Goal: Task Accomplishment & Management: Complete application form

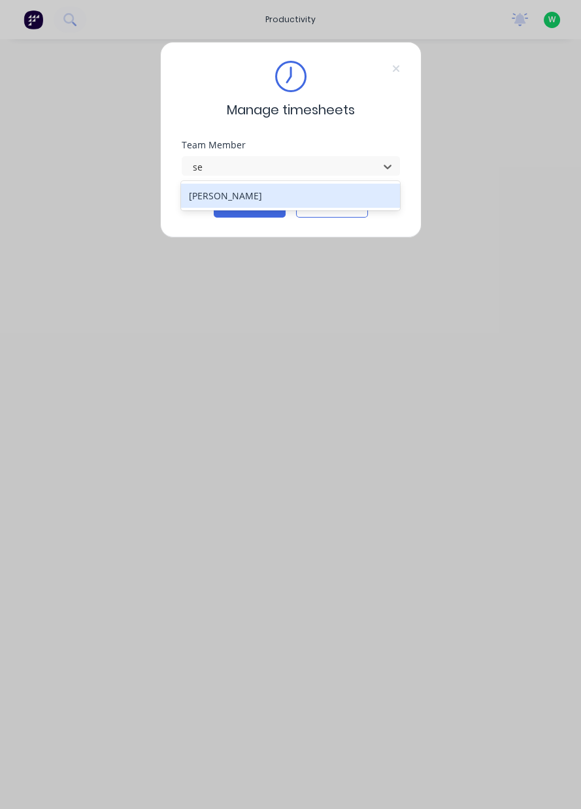
click at [190, 206] on div "[PERSON_NAME]" at bounding box center [290, 196] width 219 height 24
type input "se"
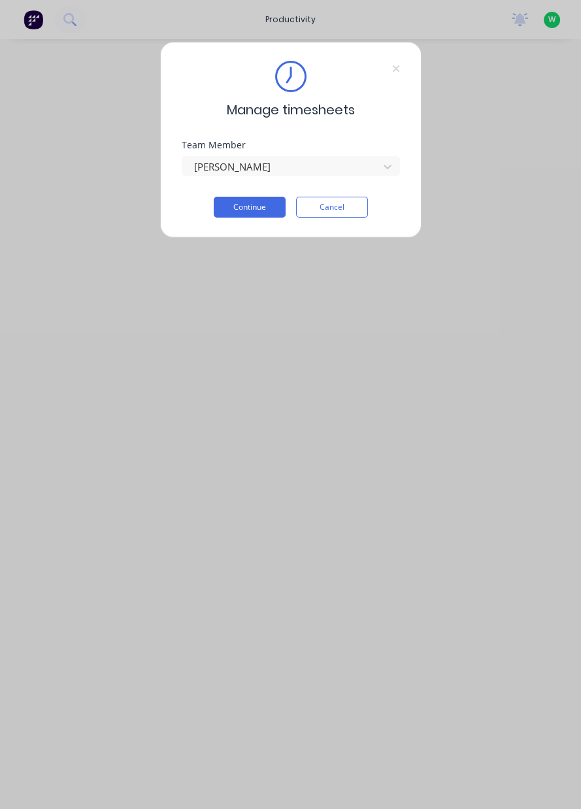
click at [233, 209] on button "Continue" at bounding box center [250, 207] width 72 height 21
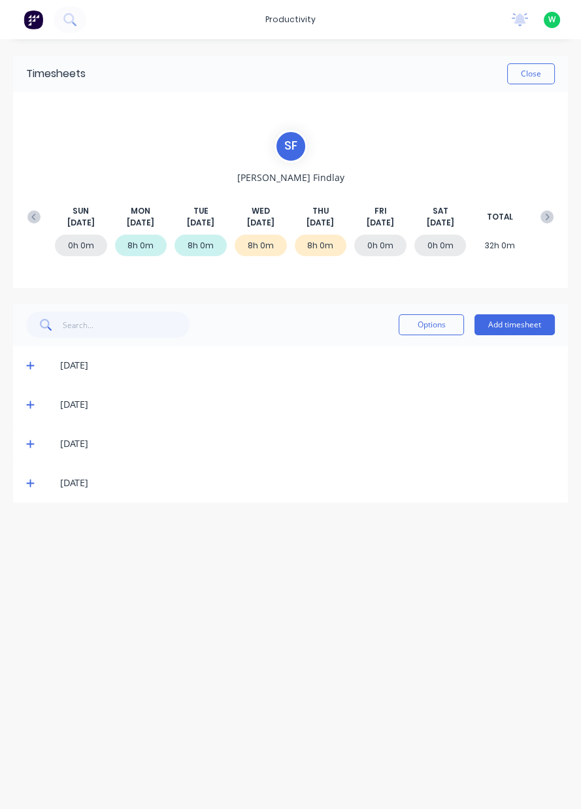
click at [514, 326] on button "Add timesheet" at bounding box center [515, 324] width 80 height 21
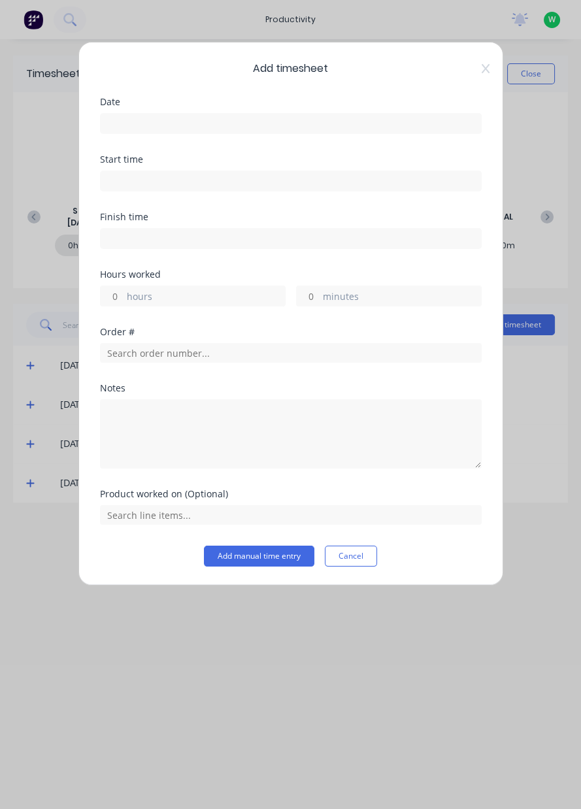
click at [116, 118] on input at bounding box center [291, 124] width 380 height 20
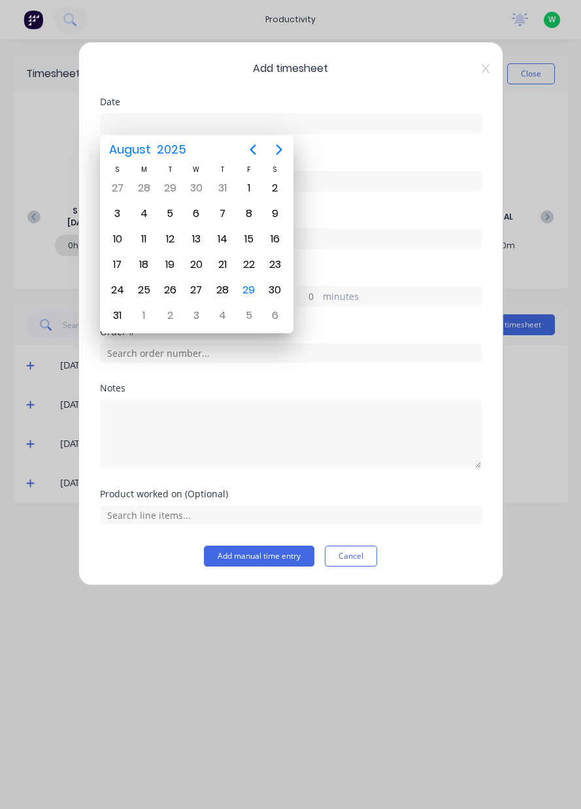
click at [248, 286] on div "29" at bounding box center [249, 290] width 20 height 20
type input "29/08/2025"
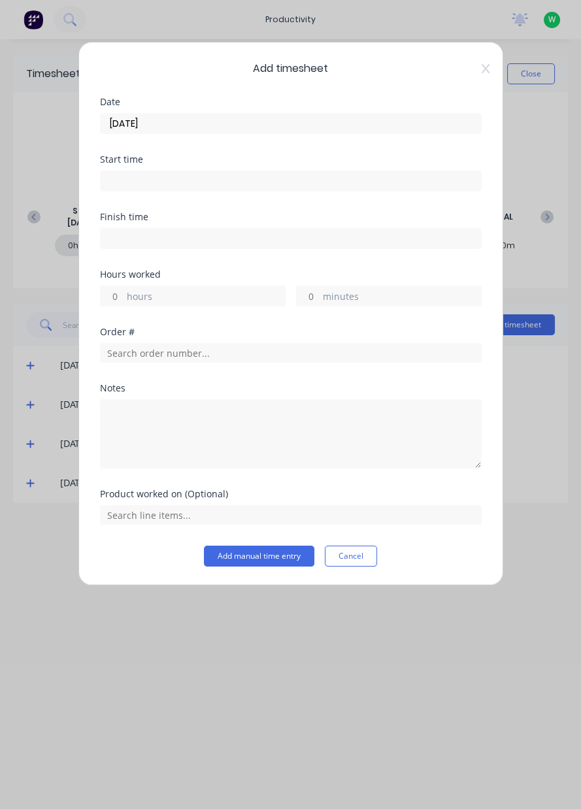
click at [113, 291] on input "hours" at bounding box center [112, 296] width 23 height 20
click at [100, 114] on label "29/08/2025" at bounding box center [291, 123] width 382 height 21
click at [101, 114] on input "29/08/2025" at bounding box center [291, 124] width 380 height 20
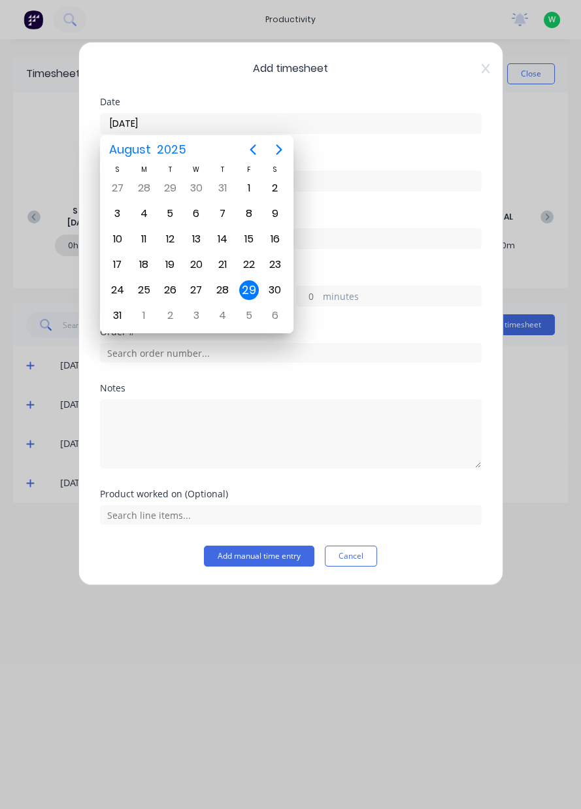
click at [347, 242] on input at bounding box center [291, 239] width 380 height 20
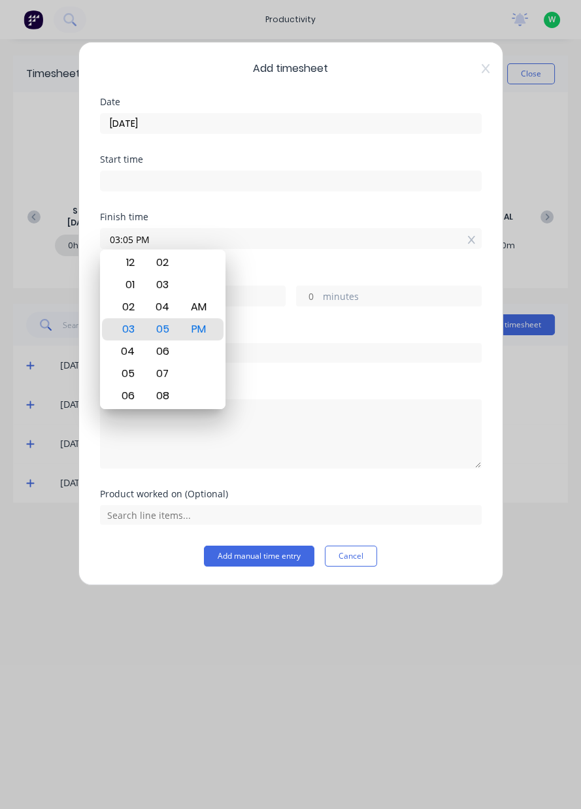
click at [471, 240] on icon at bounding box center [471, 239] width 7 height 9
type input "03:05 PM"
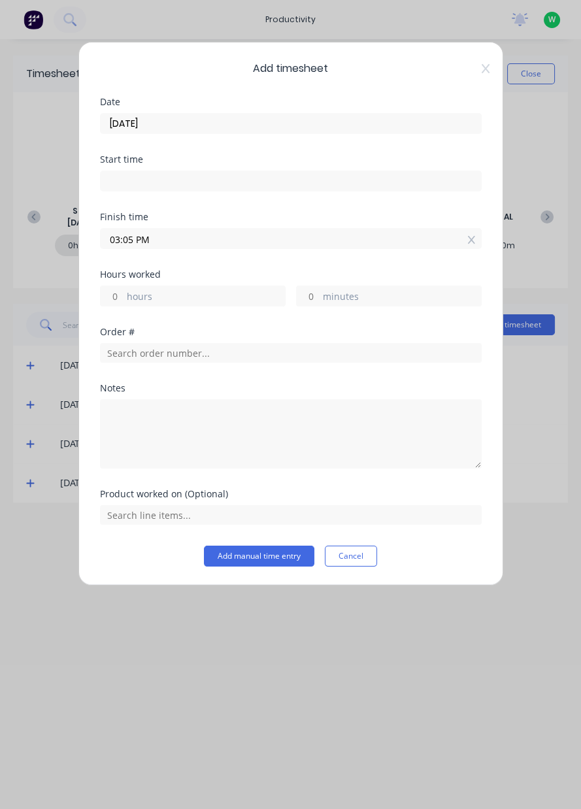
click at [472, 238] on icon at bounding box center [471, 240] width 7 height 8
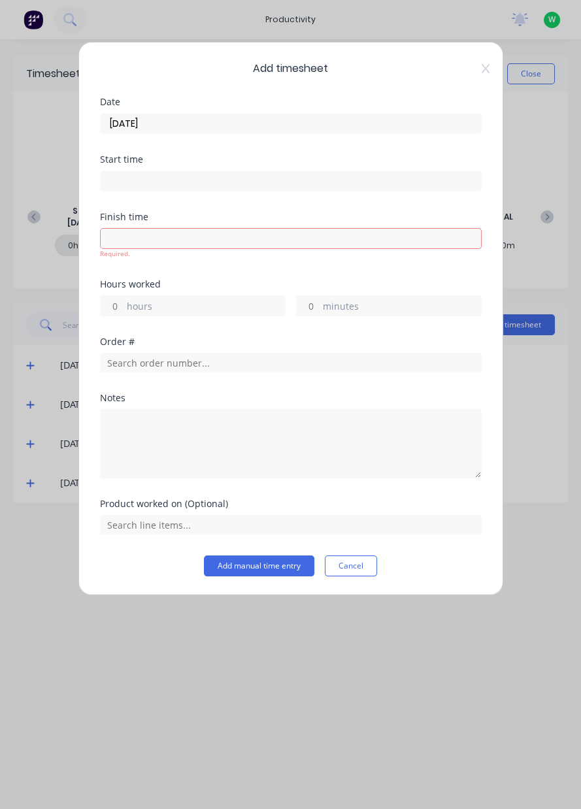
click at [148, 303] on label "hours" at bounding box center [206, 307] width 158 height 16
click at [124, 303] on input "hours" at bounding box center [112, 306] width 23 height 20
click at [110, 305] on input "hours" at bounding box center [112, 306] width 23 height 20
type input "8"
click at [111, 357] on input "text" at bounding box center [291, 363] width 382 height 20
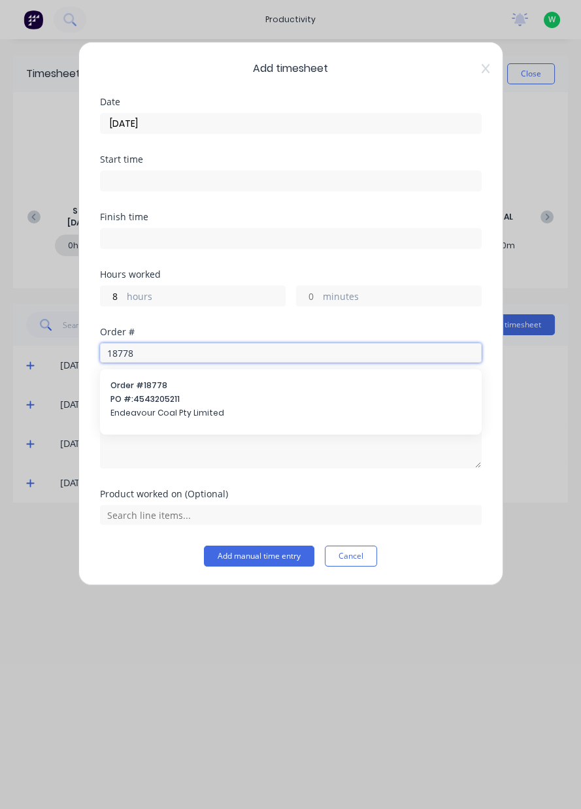
type input "18778"
click at [138, 394] on span "PO #: 4543205211" at bounding box center [290, 400] width 361 height 12
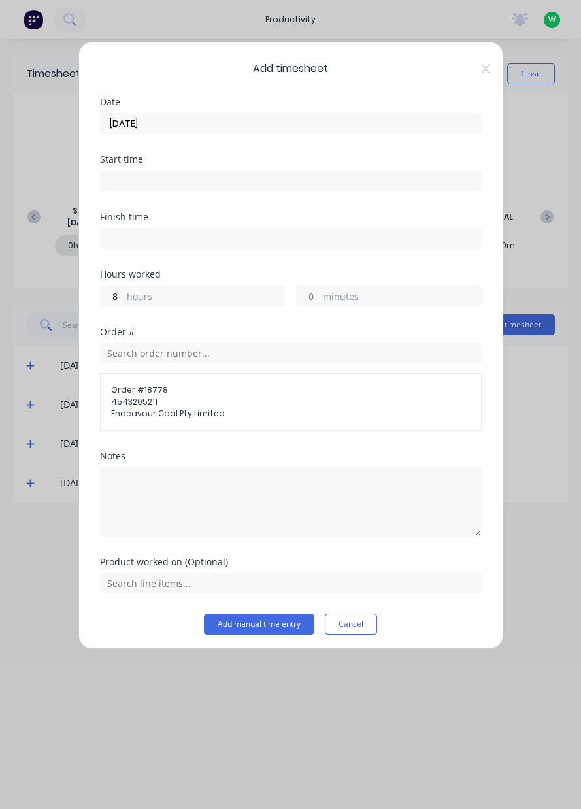
scroll to position [2, 0]
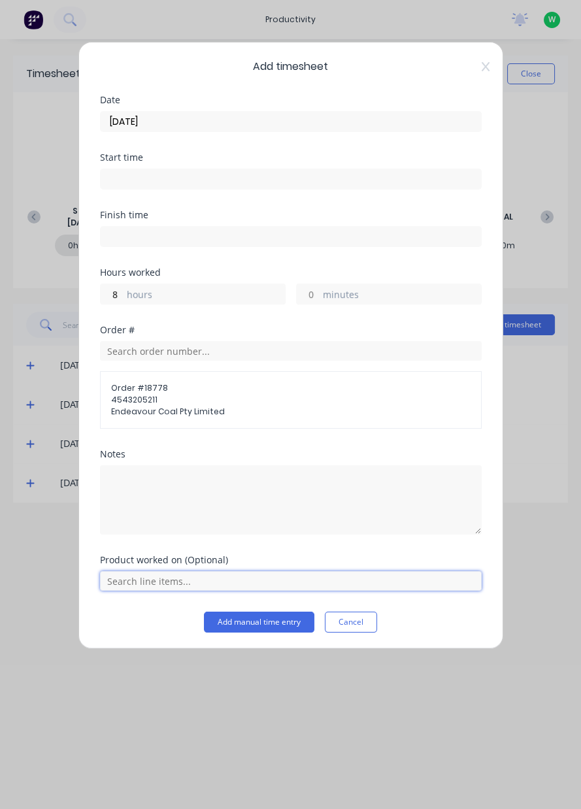
click at [121, 581] on input "text" at bounding box center [291, 581] width 382 height 20
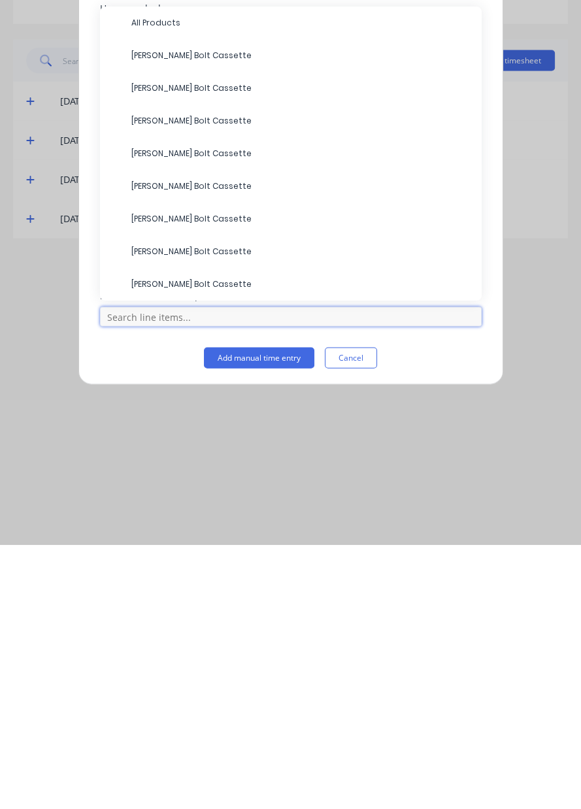
scroll to position [0, 0]
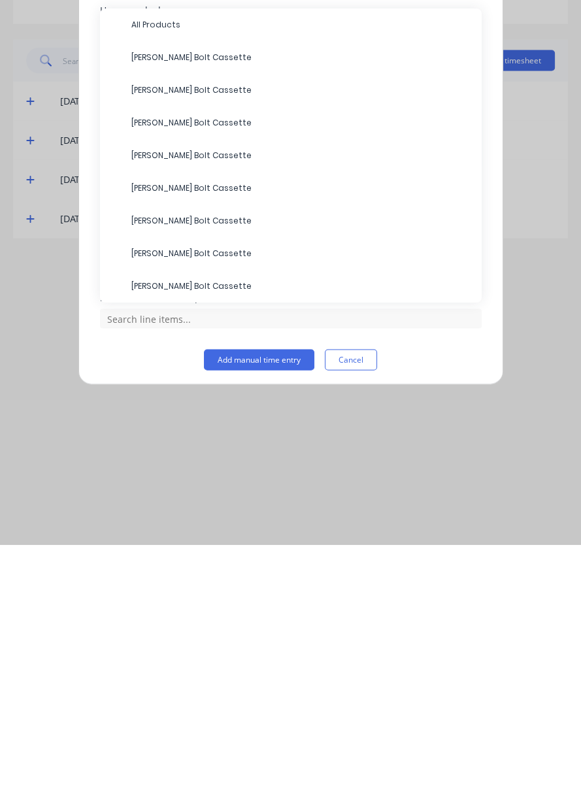
click at [131, 283] on span "All Products" at bounding box center [301, 289] width 340 height 12
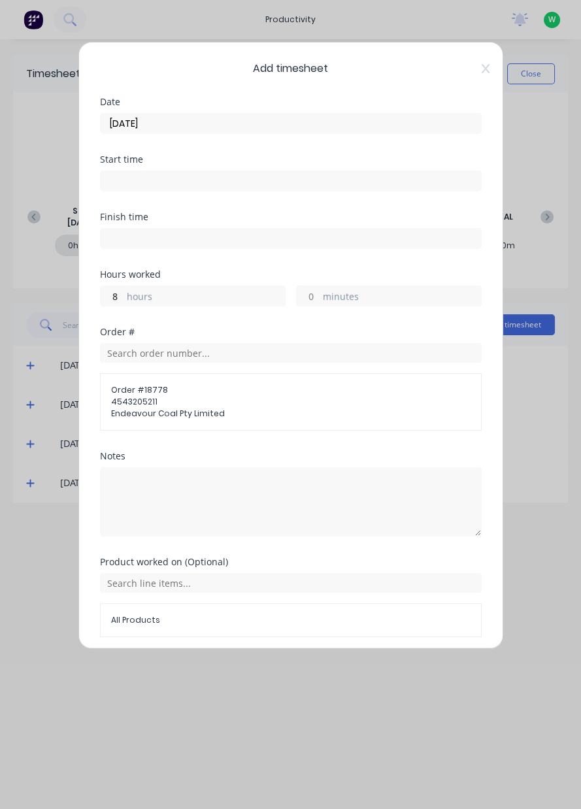
scroll to position [46, 0]
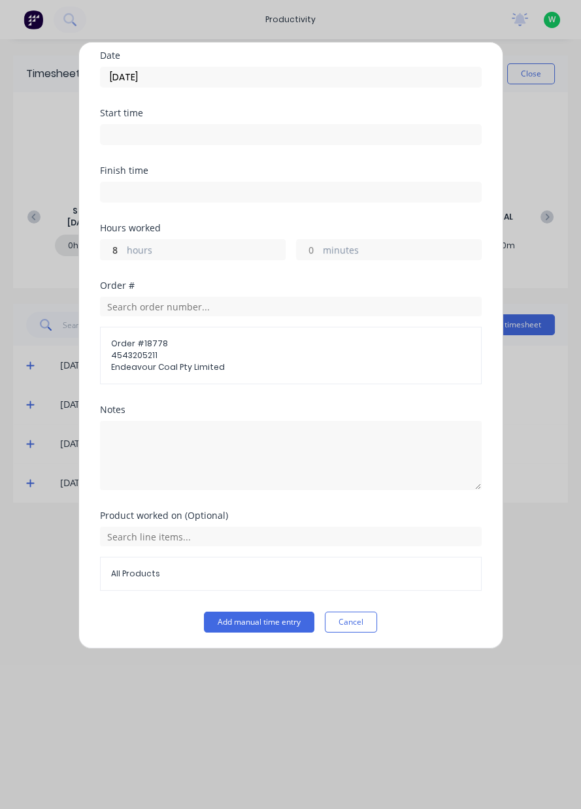
click at [243, 621] on button "Add manual time entry" at bounding box center [259, 622] width 110 height 21
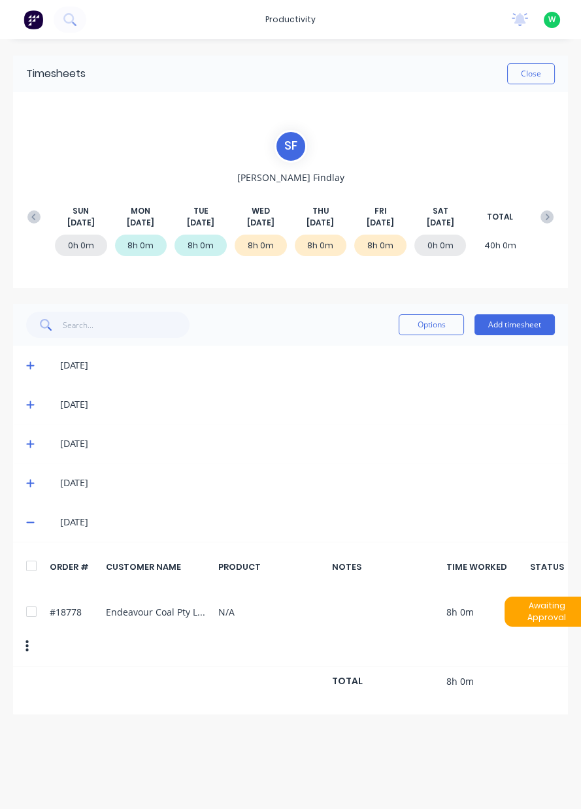
click at [537, 73] on button "Close" at bounding box center [531, 73] width 48 height 21
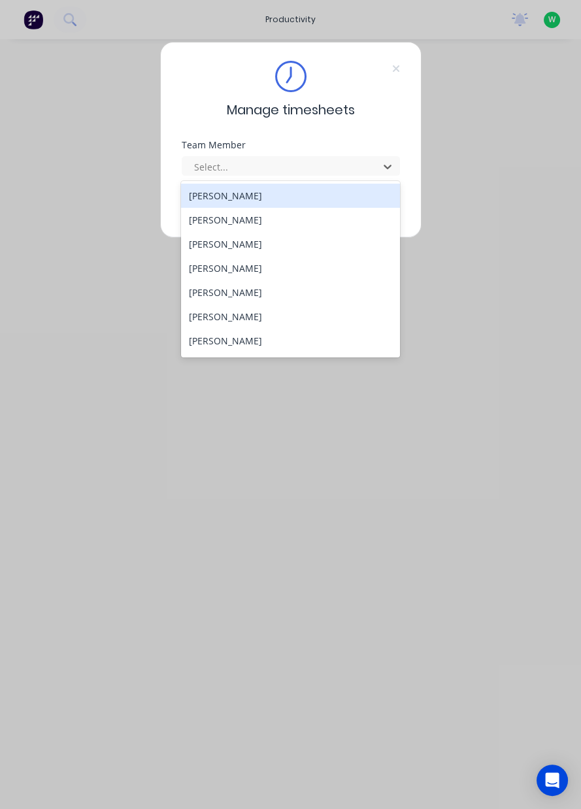
click at [244, 219] on div "[PERSON_NAME]" at bounding box center [290, 220] width 219 height 24
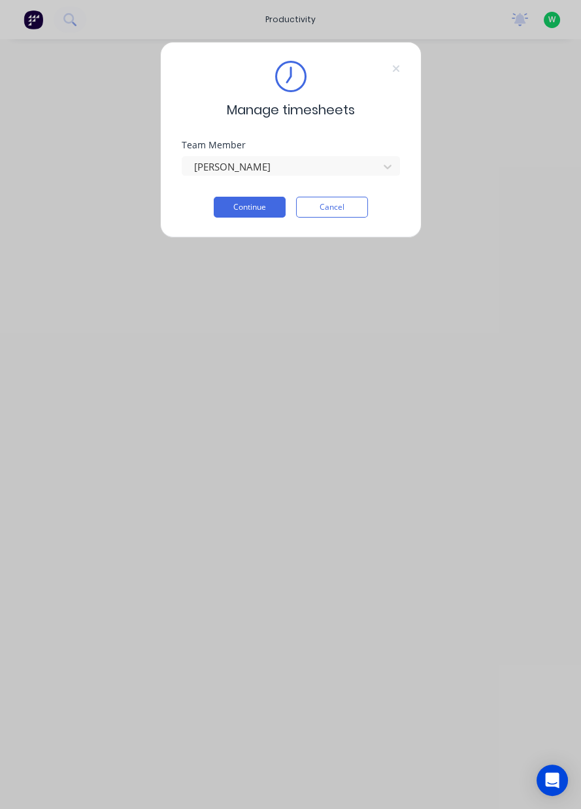
click at [235, 209] on button "Continue" at bounding box center [250, 207] width 72 height 21
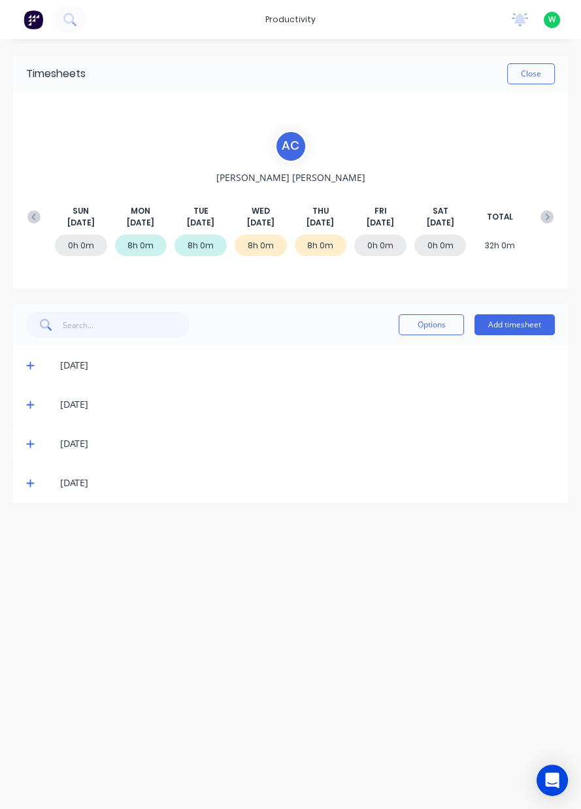
click at [525, 325] on button "Add timesheet" at bounding box center [515, 324] width 80 height 21
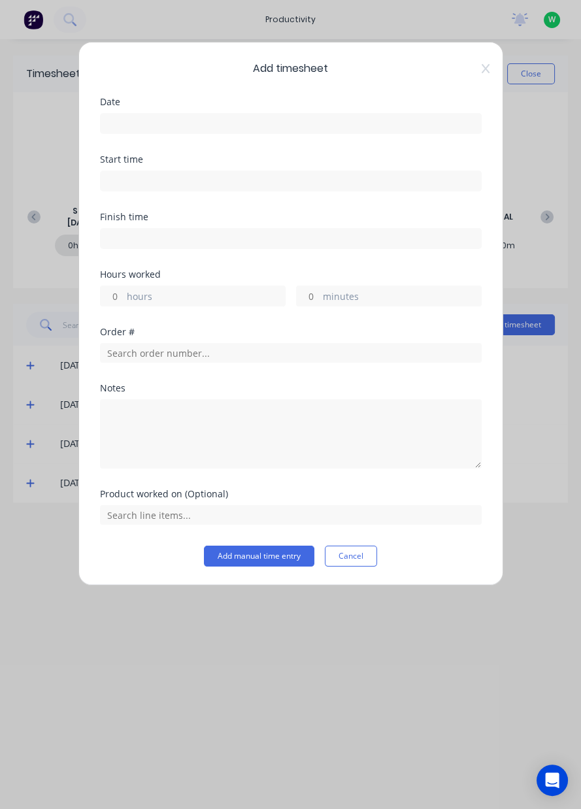
click at [482, 73] on icon at bounding box center [486, 68] width 8 height 10
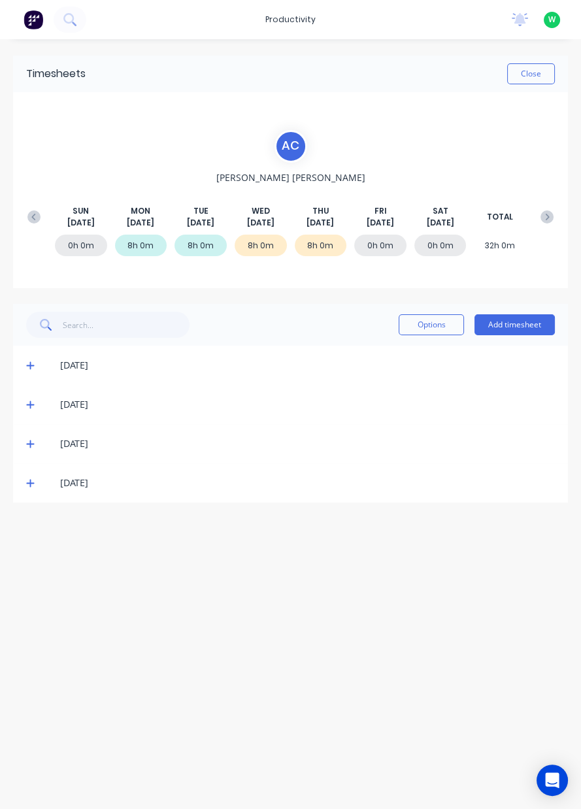
click at [33, 477] on span at bounding box center [32, 483] width 13 height 13
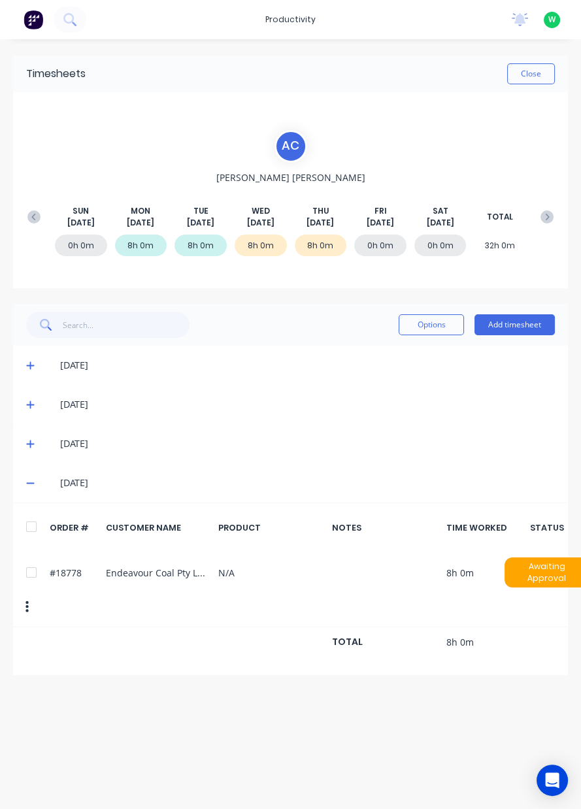
click at [532, 334] on button "Add timesheet" at bounding box center [515, 324] width 80 height 21
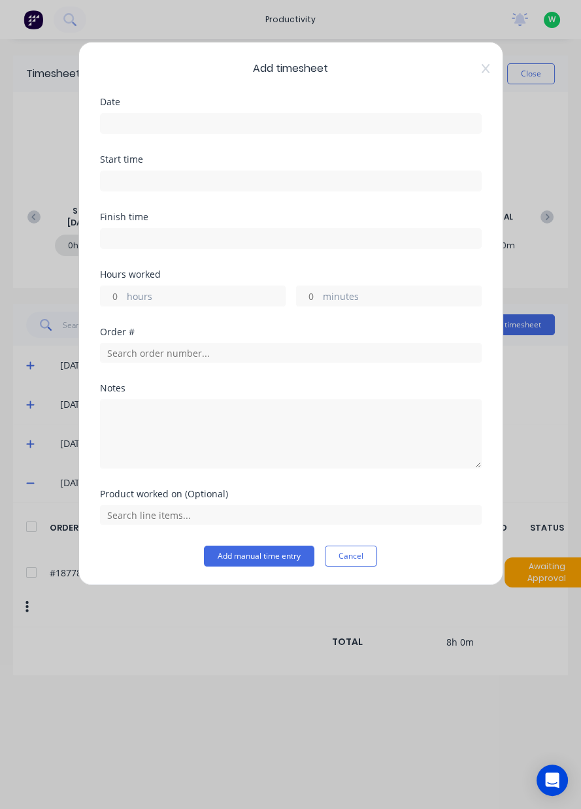
click at [136, 243] on input at bounding box center [291, 239] width 380 height 20
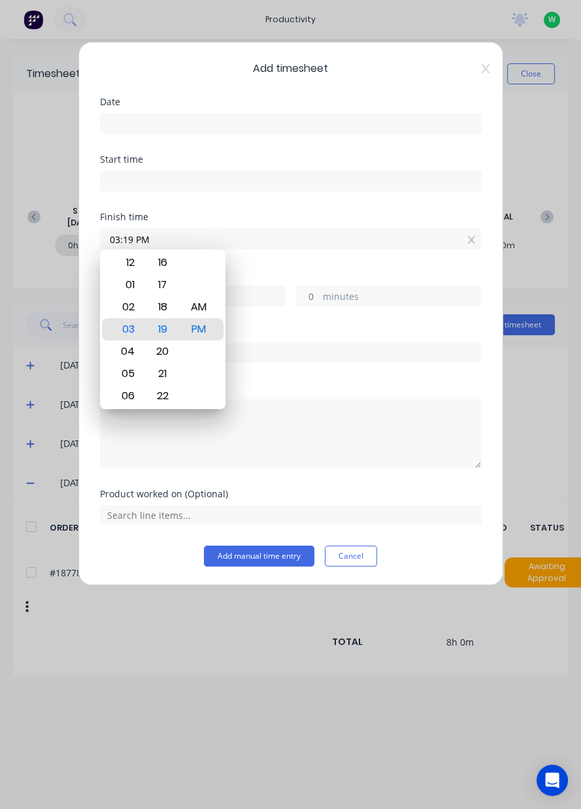
click at [465, 243] on input "03:19 PM" at bounding box center [291, 239] width 380 height 20
click at [471, 241] on icon at bounding box center [471, 239] width 7 height 9
type input "03:19 PM"
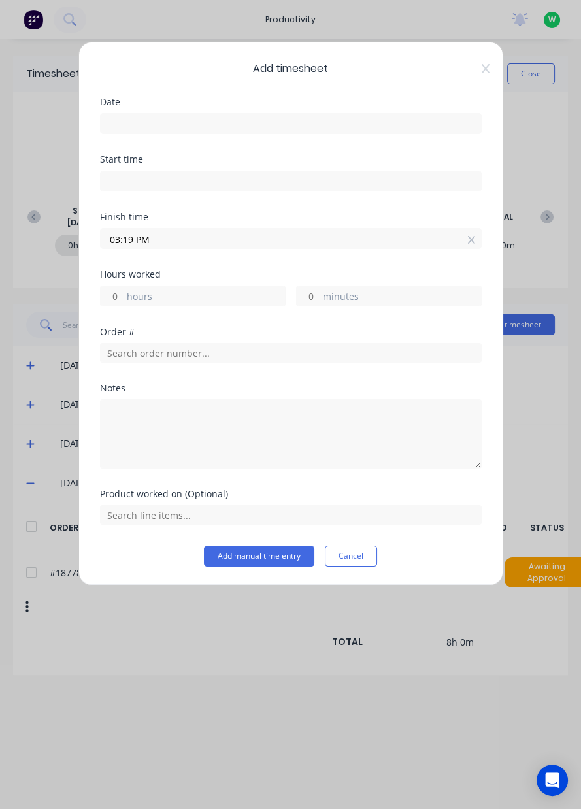
click at [473, 241] on icon at bounding box center [471, 240] width 7 height 8
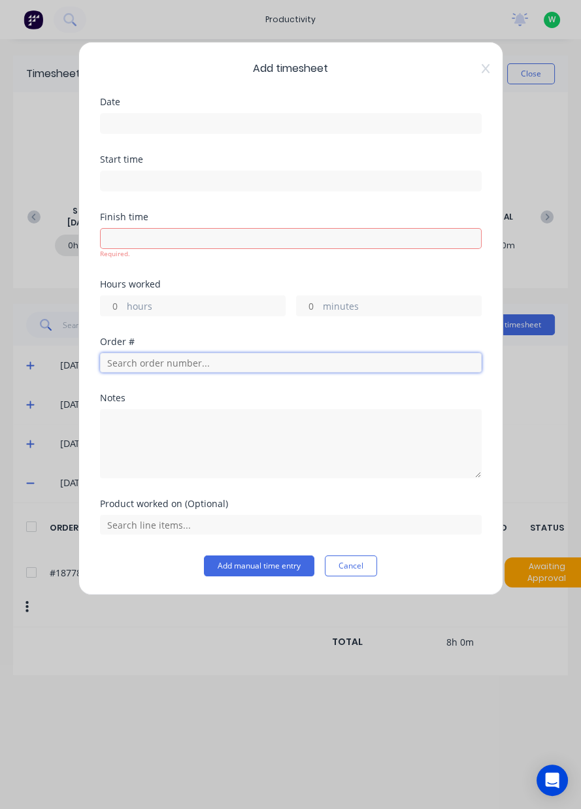
click at [133, 366] on input "text" at bounding box center [291, 363] width 382 height 20
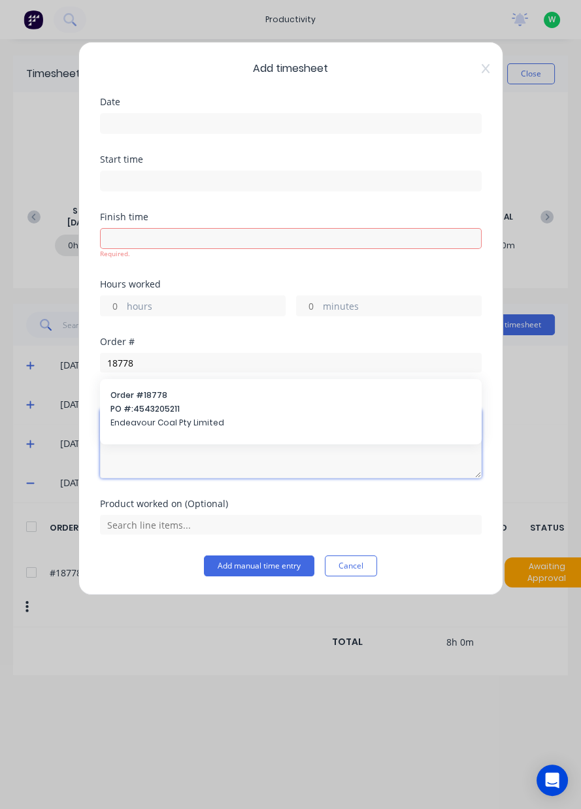
click at [146, 412] on textarea at bounding box center [291, 443] width 382 height 69
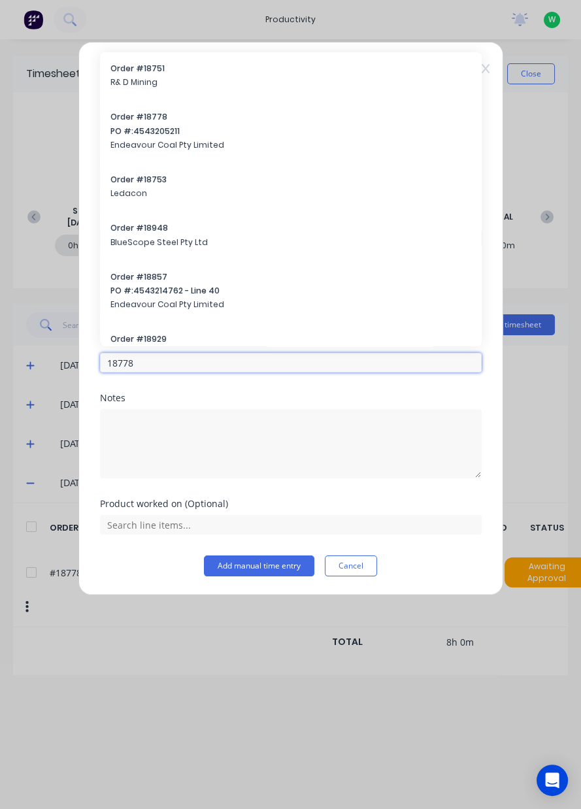
click at [152, 365] on input "18778" at bounding box center [291, 363] width 382 height 20
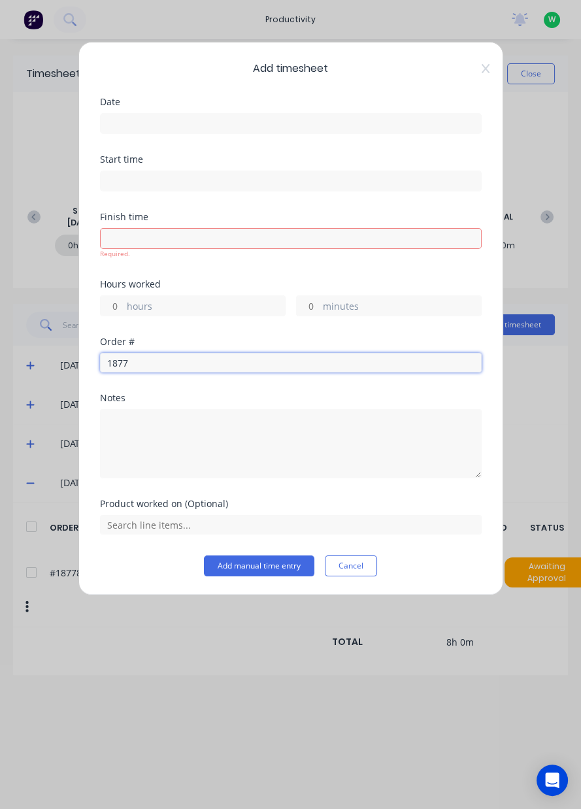
type input "18778"
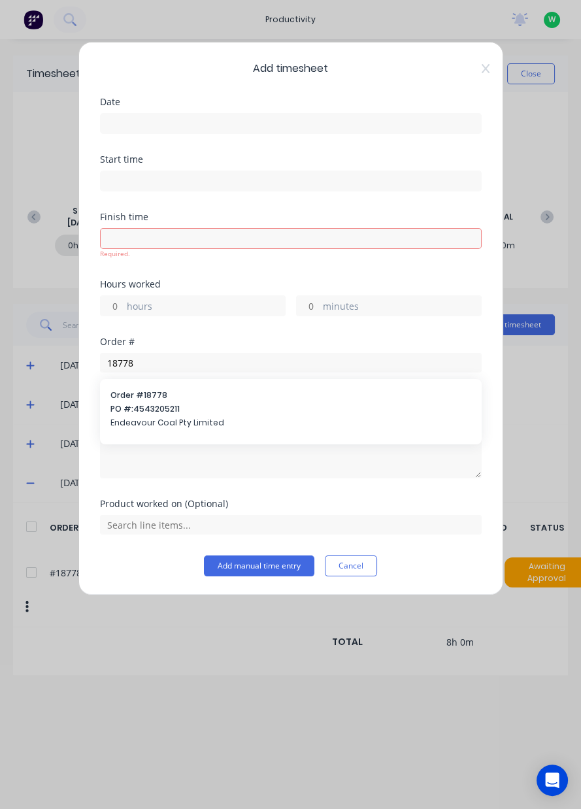
click at [140, 424] on span "Endeavour Coal Pty Limited" at bounding box center [290, 423] width 361 height 12
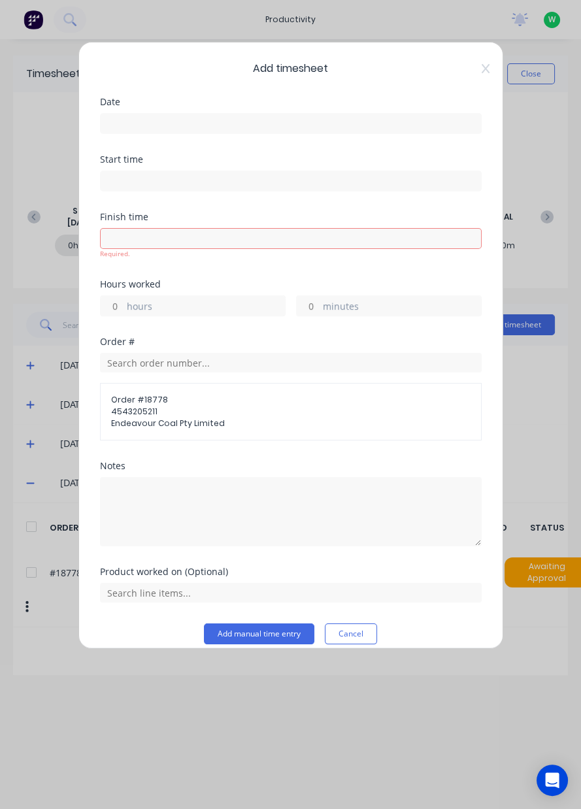
click at [139, 306] on label "hours" at bounding box center [206, 307] width 158 height 16
click at [124, 306] on input "hours" at bounding box center [112, 306] width 23 height 20
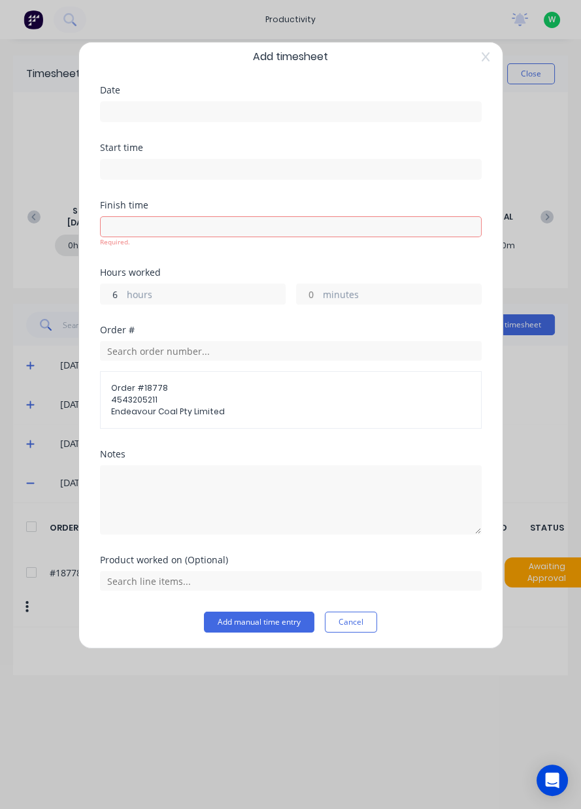
type input "6"
click at [140, 582] on input "text" at bounding box center [291, 581] width 382 height 20
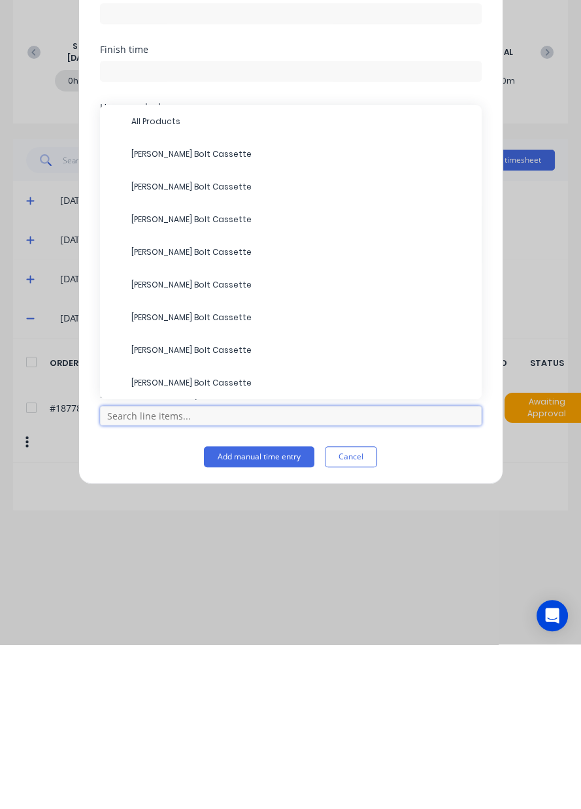
scroll to position [41, 0]
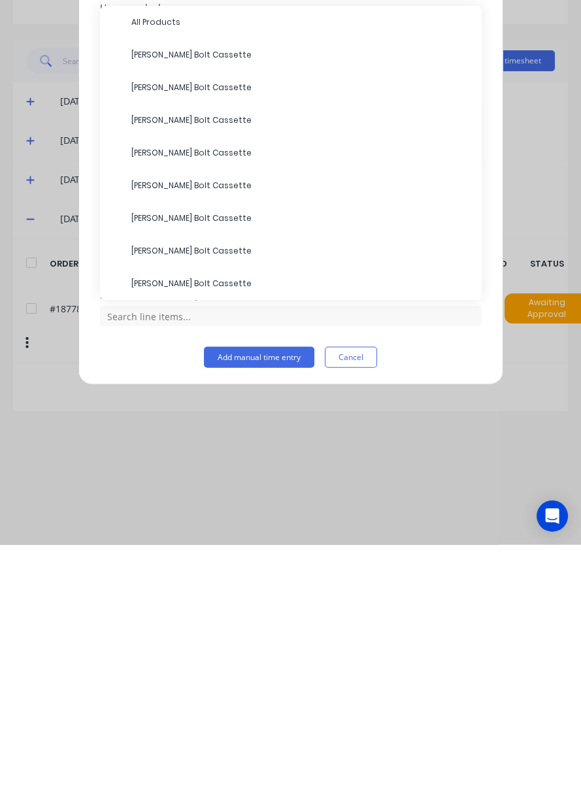
click at [143, 287] on span "All Products" at bounding box center [301, 286] width 340 height 12
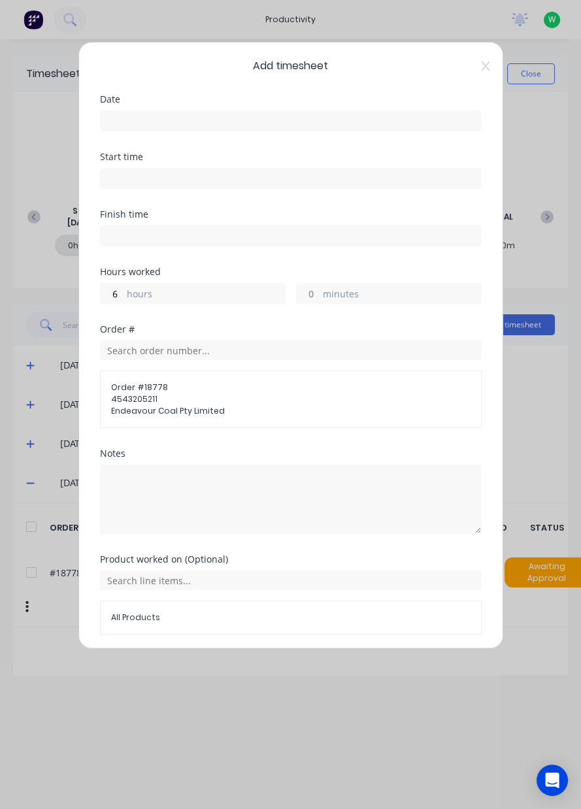
scroll to position [46, 0]
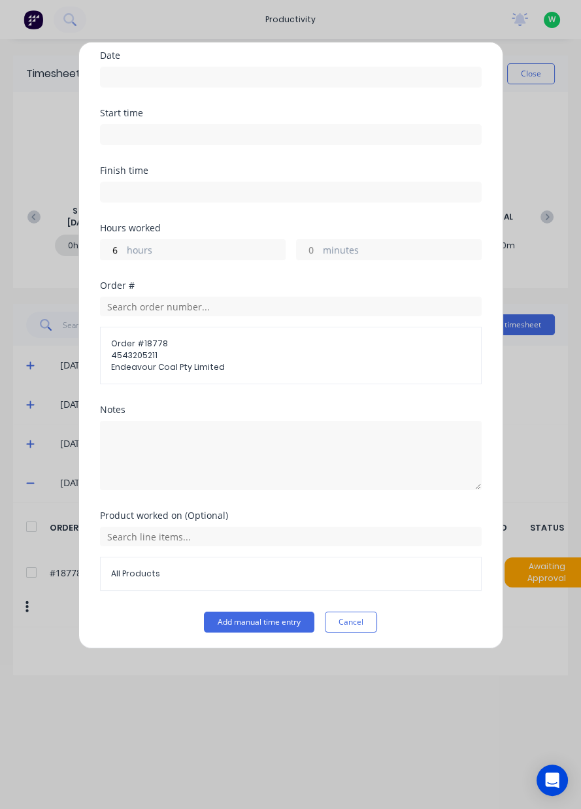
click at [237, 628] on button "Add manual time entry" at bounding box center [259, 622] width 110 height 21
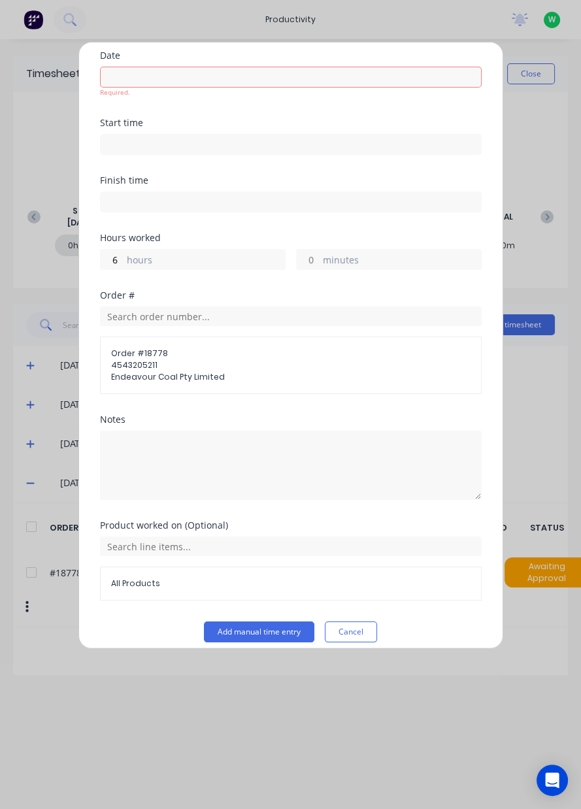
click at [356, 68] on input at bounding box center [291, 77] width 380 height 20
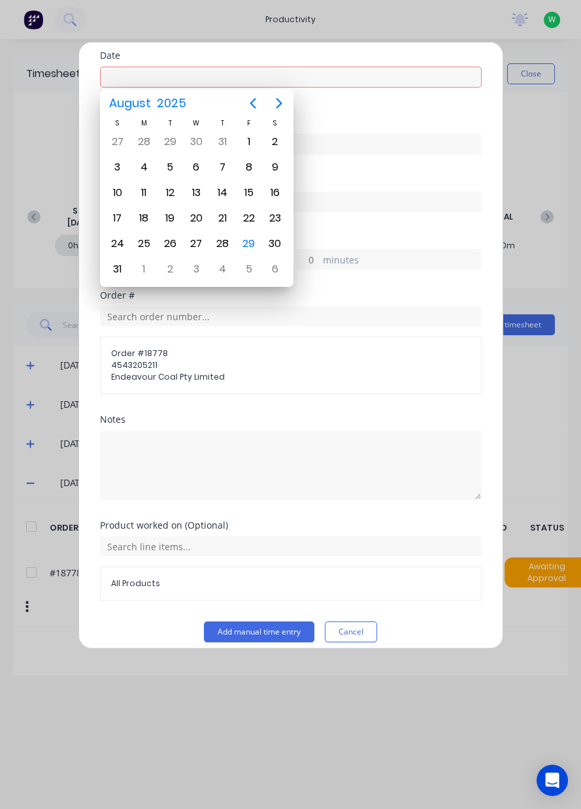
click at [244, 246] on div "29" at bounding box center [249, 244] width 20 height 20
type input "[DATE]"
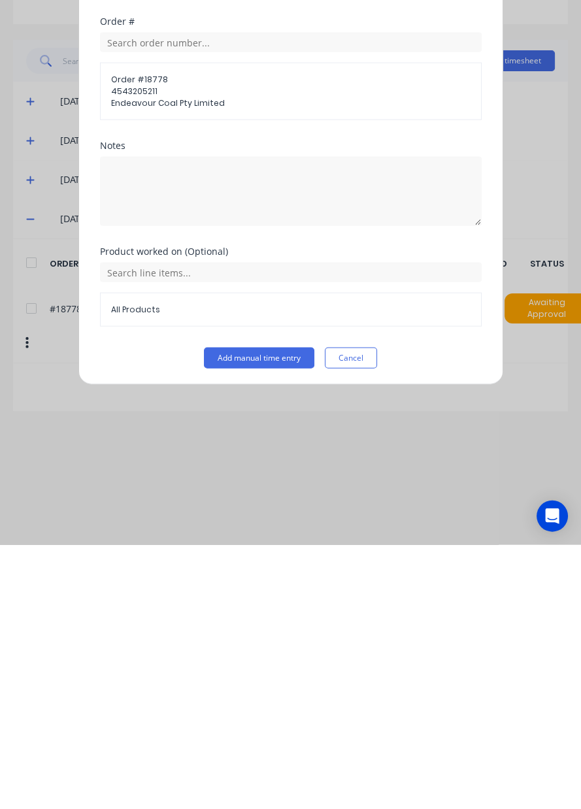
scroll to position [0, 0]
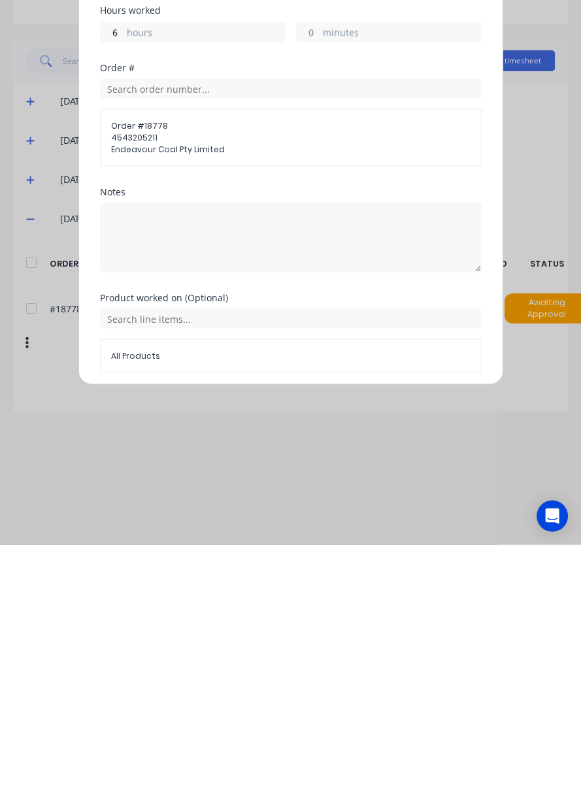
click at [284, 670] on button "Add manual time entry" at bounding box center [259, 668] width 110 height 21
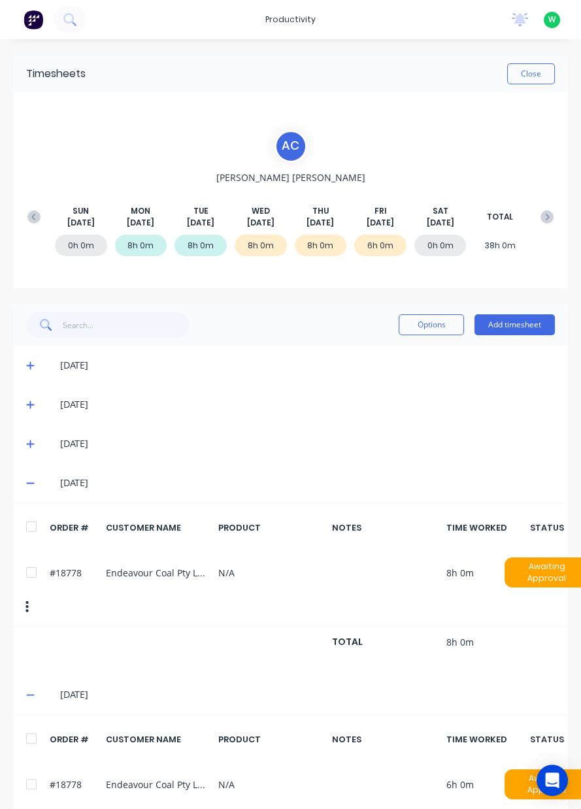
click at [505, 314] on button "Add timesheet" at bounding box center [515, 324] width 80 height 21
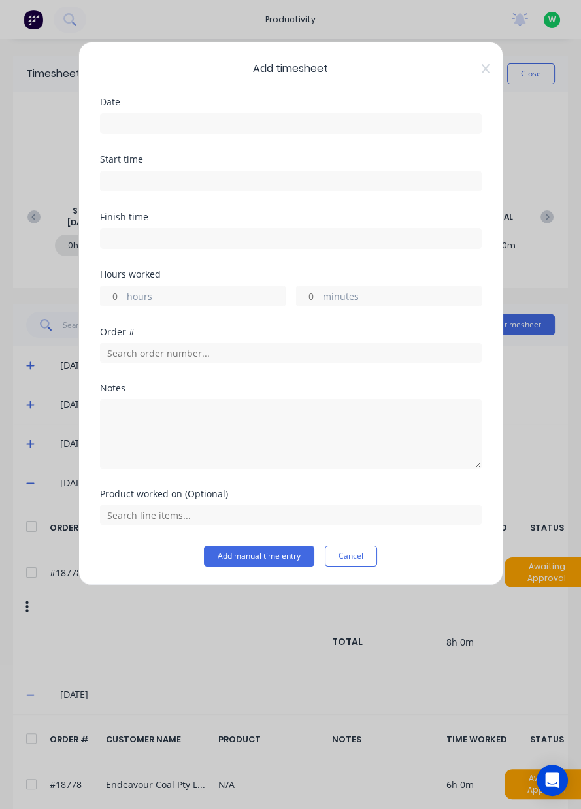
click at [286, 369] on div "Order #" at bounding box center [291, 355] width 382 height 56
click at [160, 352] on input "text" at bounding box center [291, 353] width 382 height 20
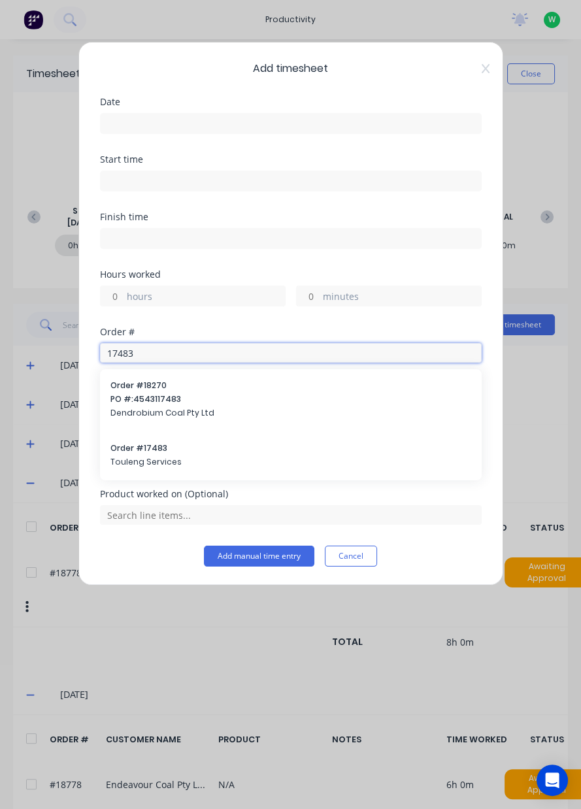
type input "17483"
click at [137, 456] on span "Touleng Services" at bounding box center [290, 462] width 361 height 12
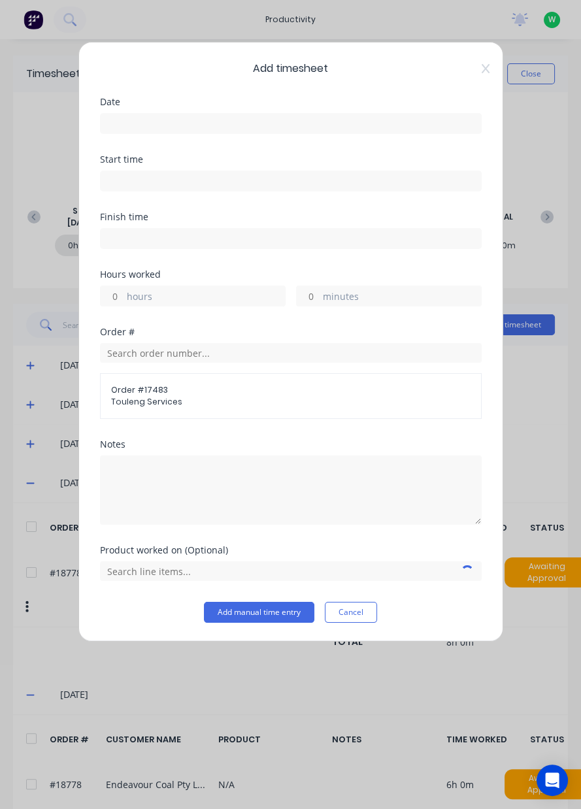
click at [124, 126] on input at bounding box center [291, 124] width 380 height 20
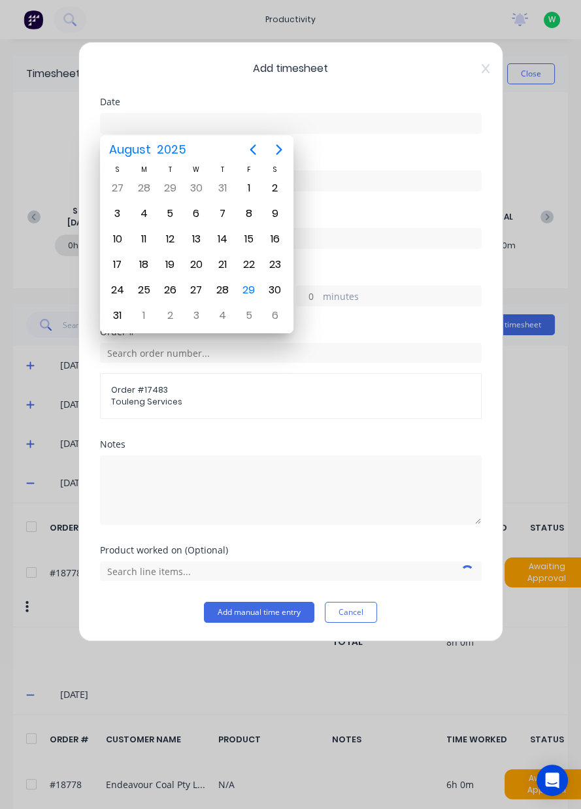
click at [244, 280] on div "29" at bounding box center [249, 290] width 20 height 20
type input "[DATE]"
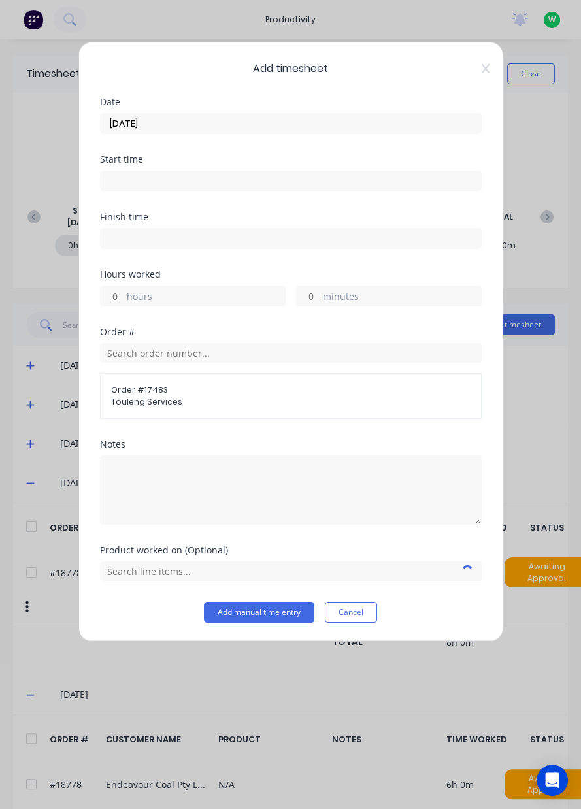
click at [131, 302] on label "hours" at bounding box center [206, 298] width 158 height 16
click at [124, 302] on input "hours" at bounding box center [112, 296] width 23 height 20
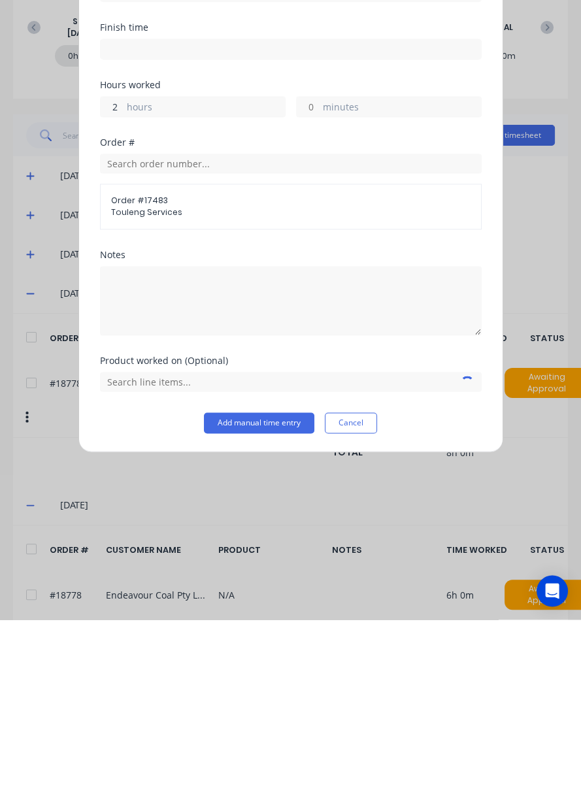
type input "2"
click at [128, 569] on input "text" at bounding box center [291, 572] width 382 height 20
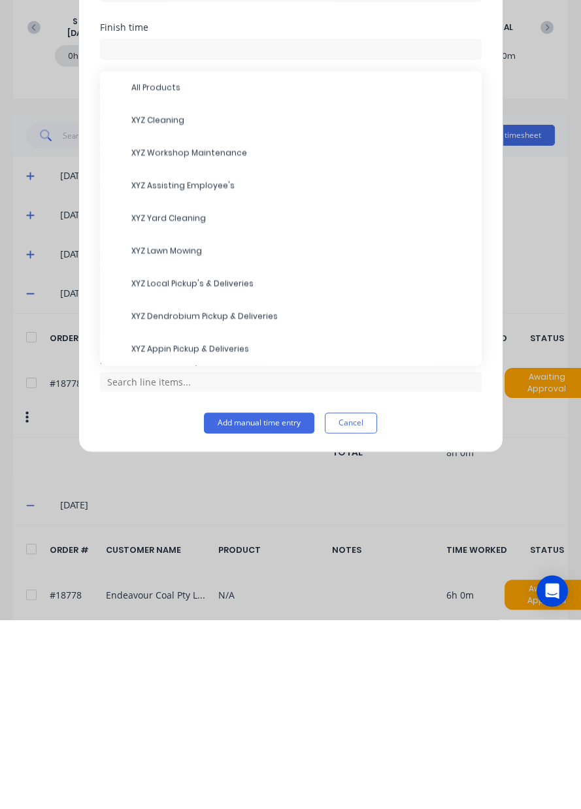
click at [256, 312] on span "XYZ Cleaning" at bounding box center [301, 310] width 340 height 12
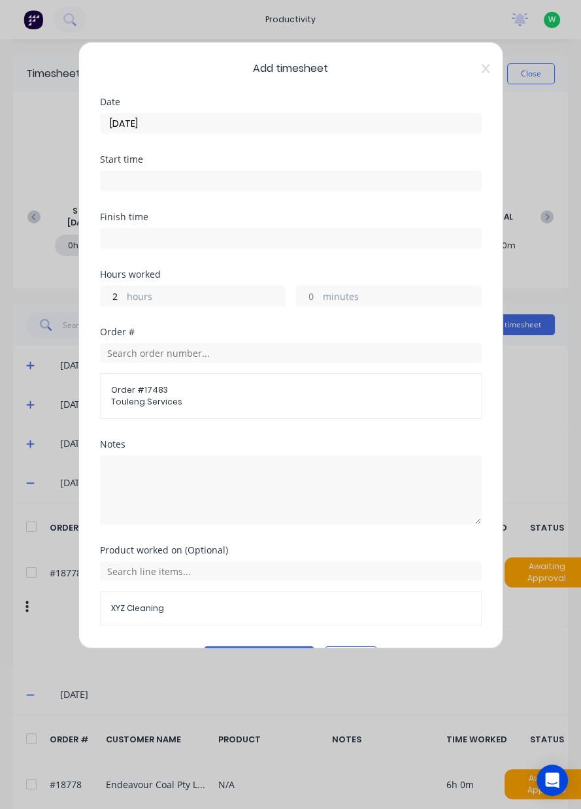
click at [256, 656] on button "Add manual time entry" at bounding box center [259, 656] width 110 height 21
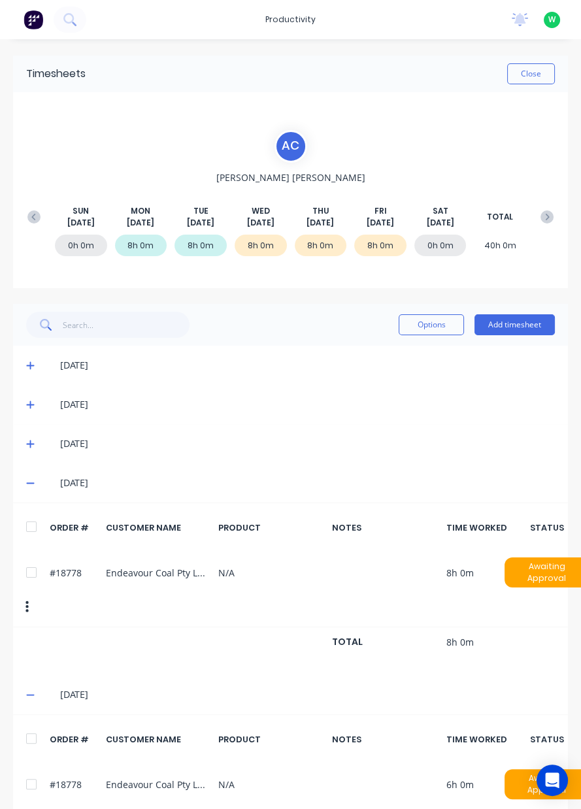
click at [524, 82] on button "Close" at bounding box center [531, 73] width 48 height 21
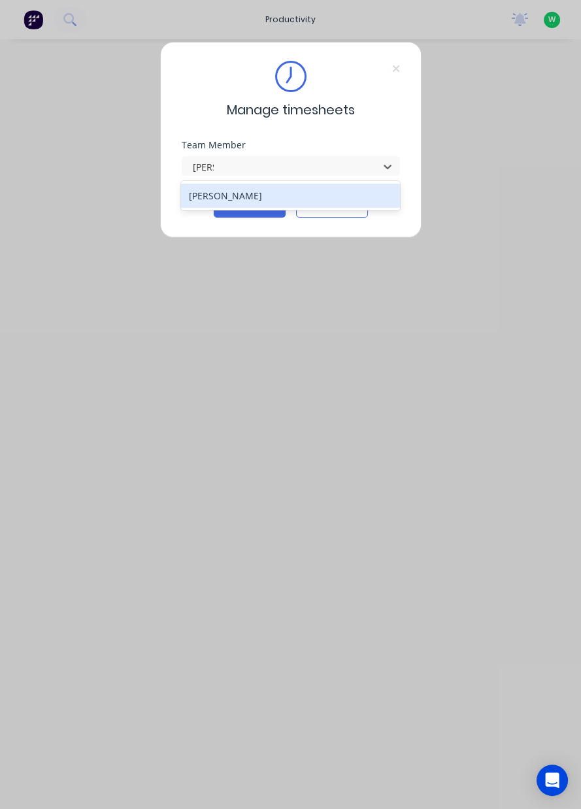
type input "sam"
click at [203, 214] on div "Continue Cancel" at bounding box center [291, 207] width 218 height 21
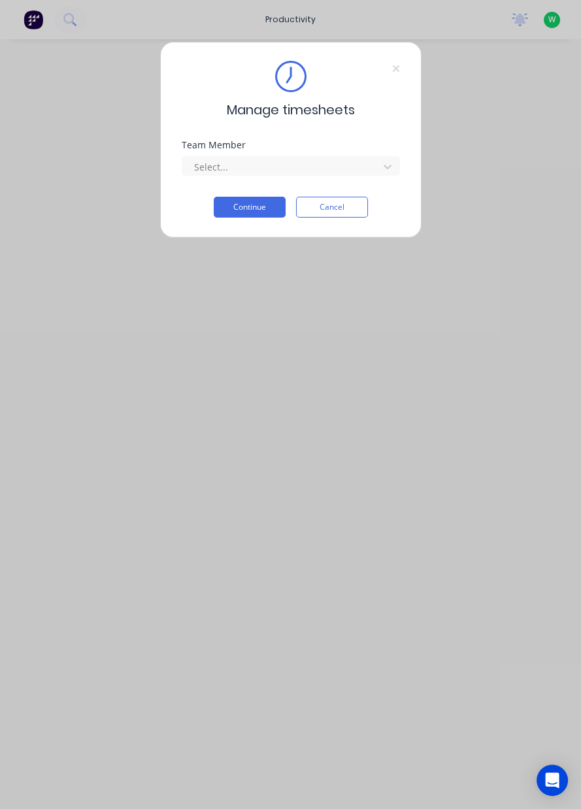
click at [237, 212] on button "Continue" at bounding box center [250, 207] width 72 height 21
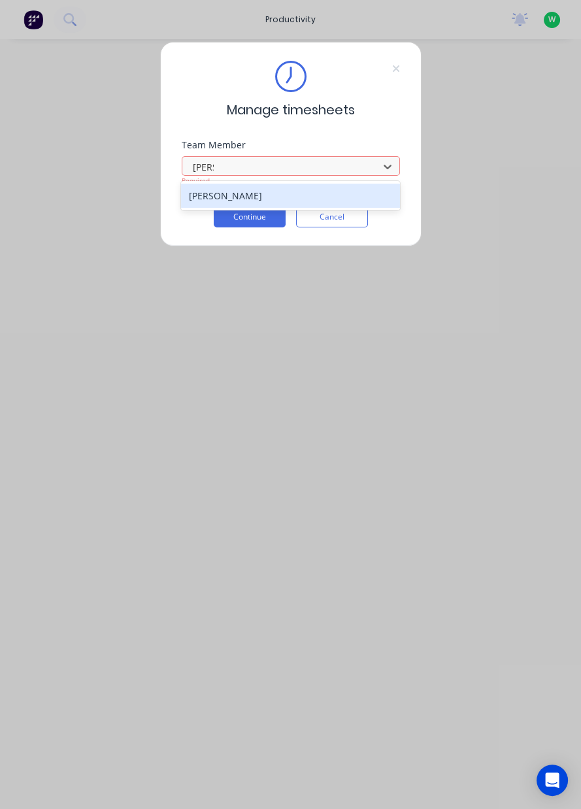
click at [197, 198] on div "[PERSON_NAME]" at bounding box center [290, 196] width 219 height 24
type input "sam"
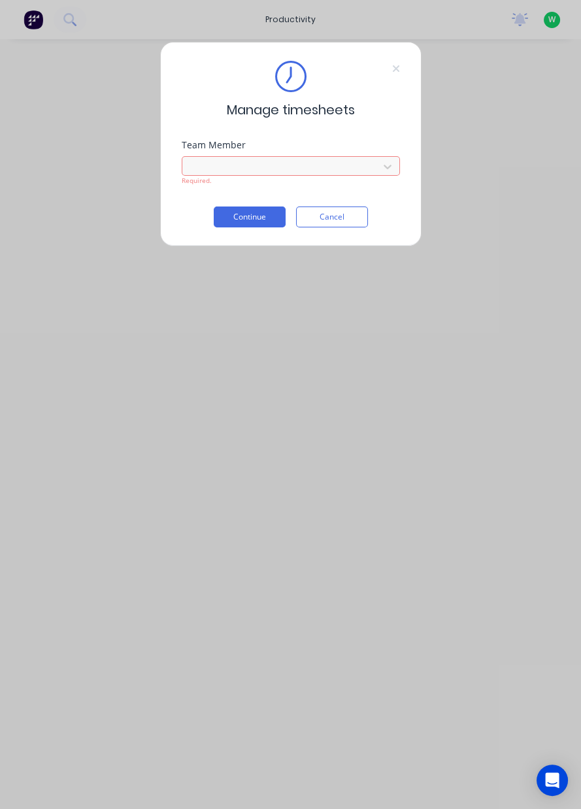
click at [239, 218] on button "Continue" at bounding box center [250, 217] width 72 height 21
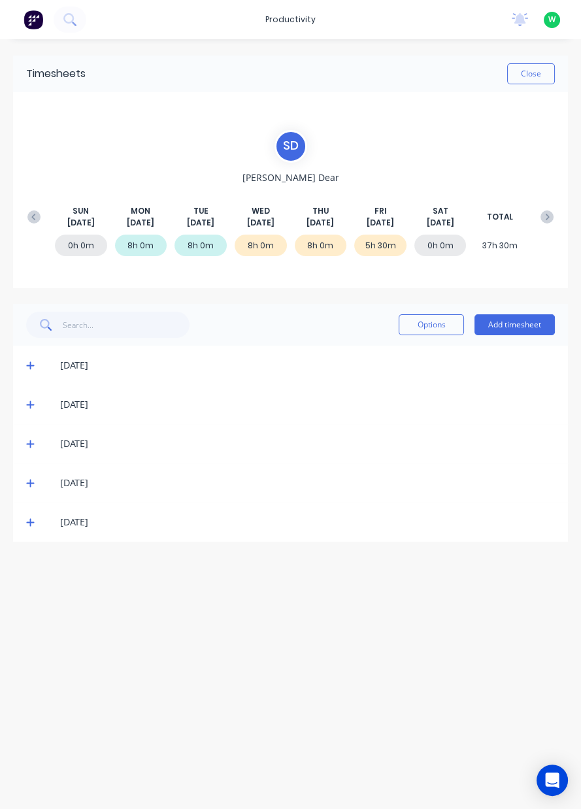
click at [29, 523] on icon at bounding box center [30, 522] width 8 height 9
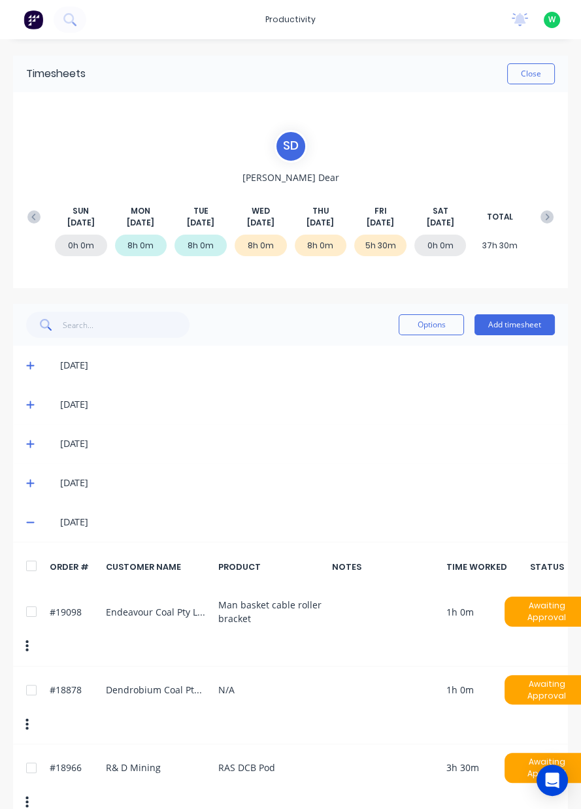
click at [533, 324] on button "Add timesheet" at bounding box center [515, 324] width 80 height 21
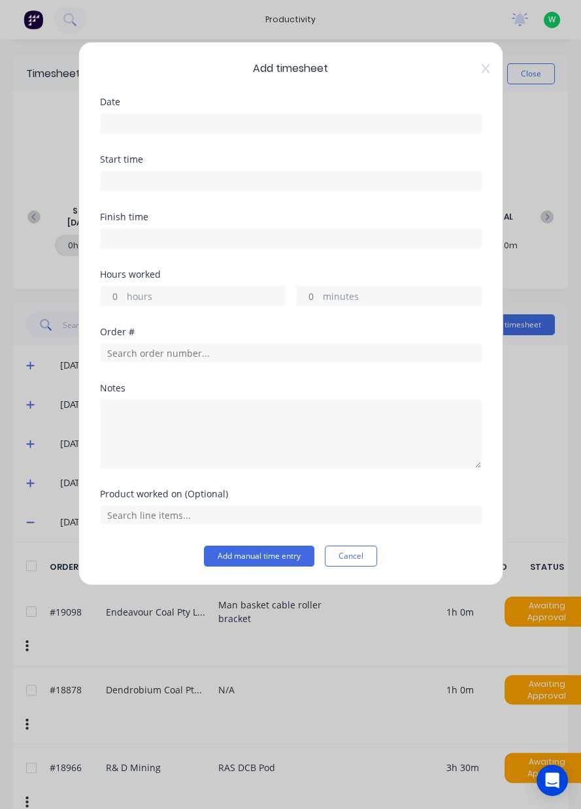
click at [116, 299] on input "hours" at bounding box center [112, 296] width 23 height 20
type input "2"
click at [306, 303] on input "minutes" at bounding box center [308, 296] width 23 height 20
type input "30"
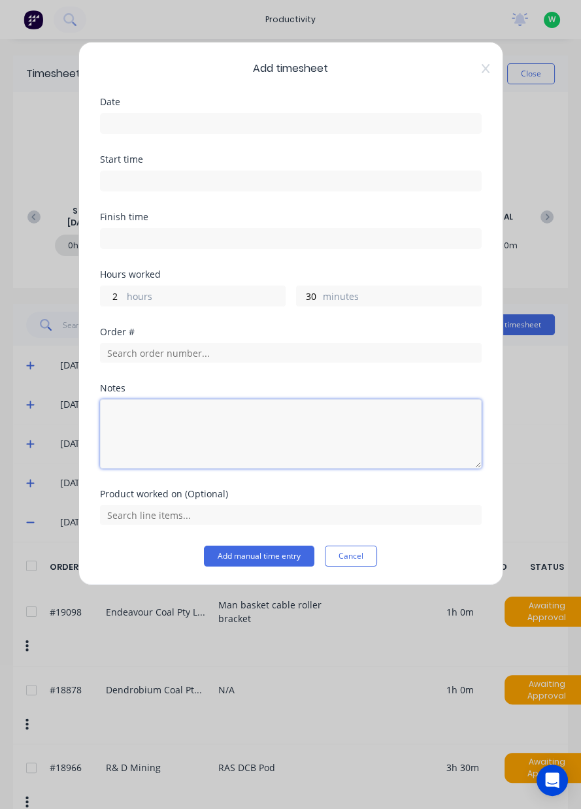
click at [271, 418] on textarea at bounding box center [291, 433] width 382 height 69
type textarea "Cleaned up mill, swept up floors, added drain holes to the top container"
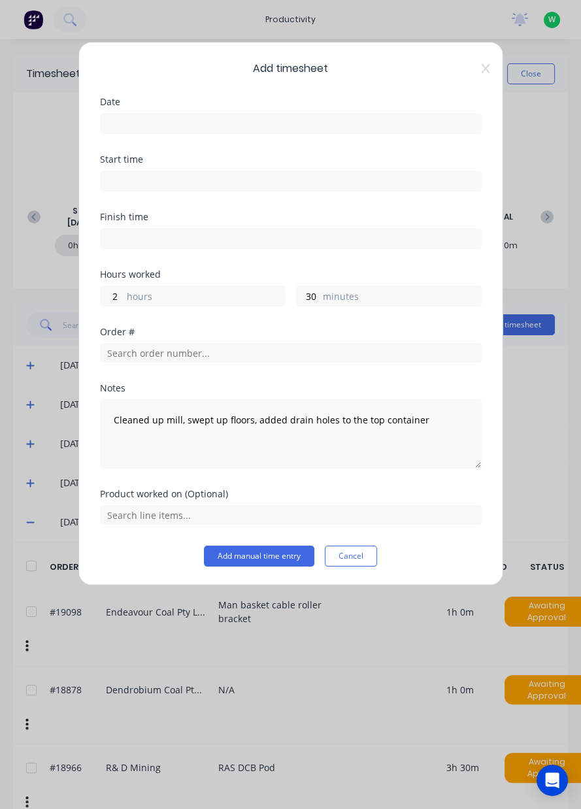
click at [251, 559] on button "Add manual time entry" at bounding box center [259, 556] width 110 height 21
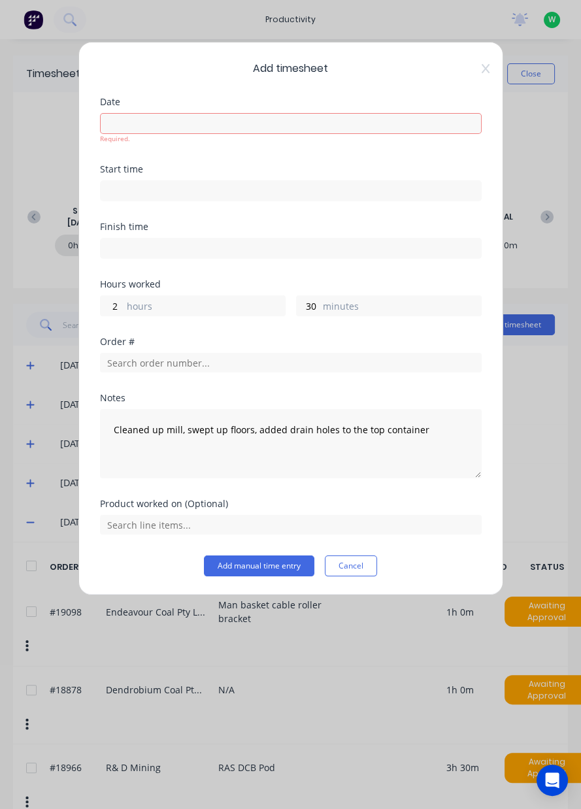
click at [148, 129] on input at bounding box center [291, 124] width 380 height 20
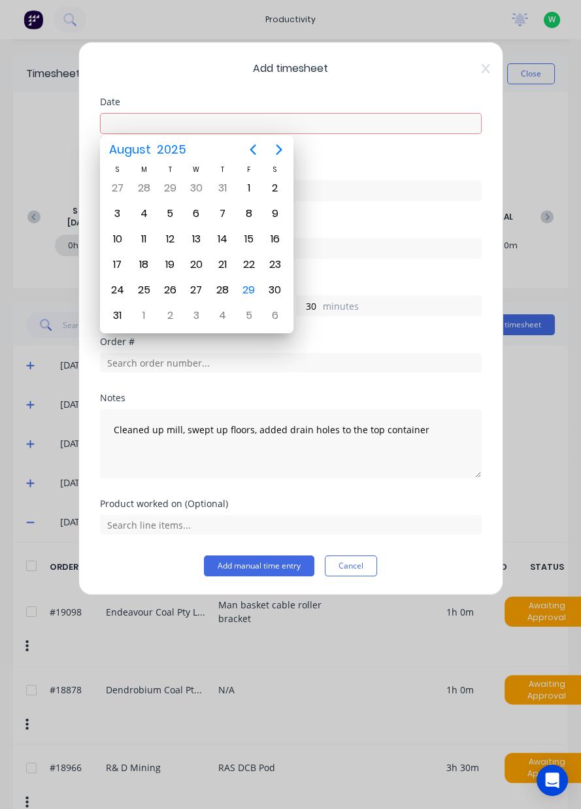
click at [252, 291] on div "29" at bounding box center [249, 290] width 20 height 20
type input "29/08/2025"
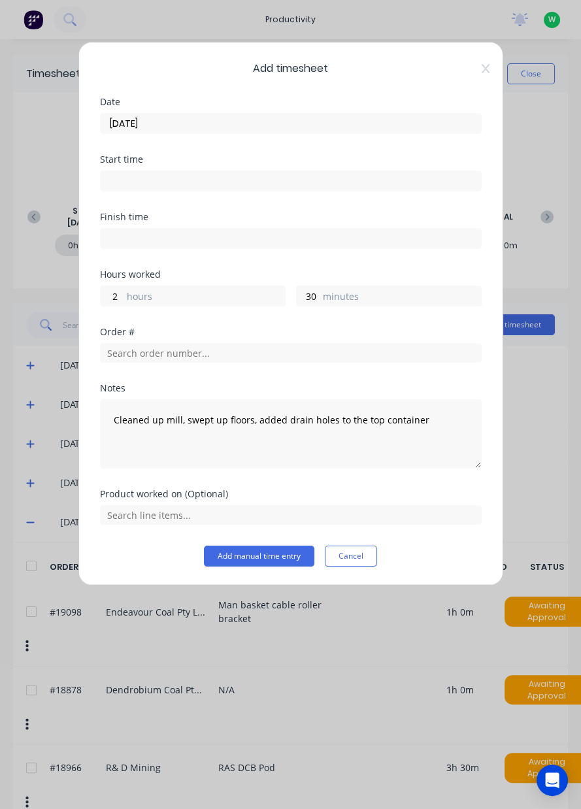
click at [250, 556] on button "Add manual time entry" at bounding box center [259, 556] width 110 height 21
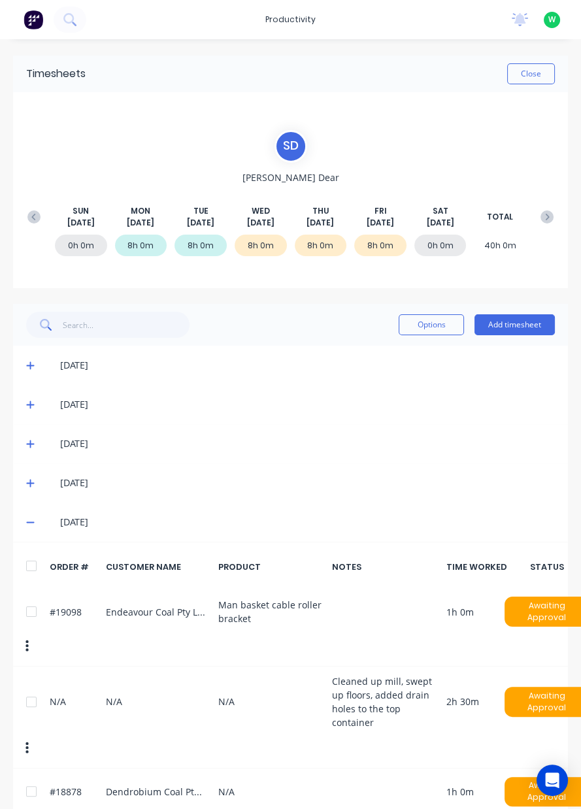
scroll to position [80, 0]
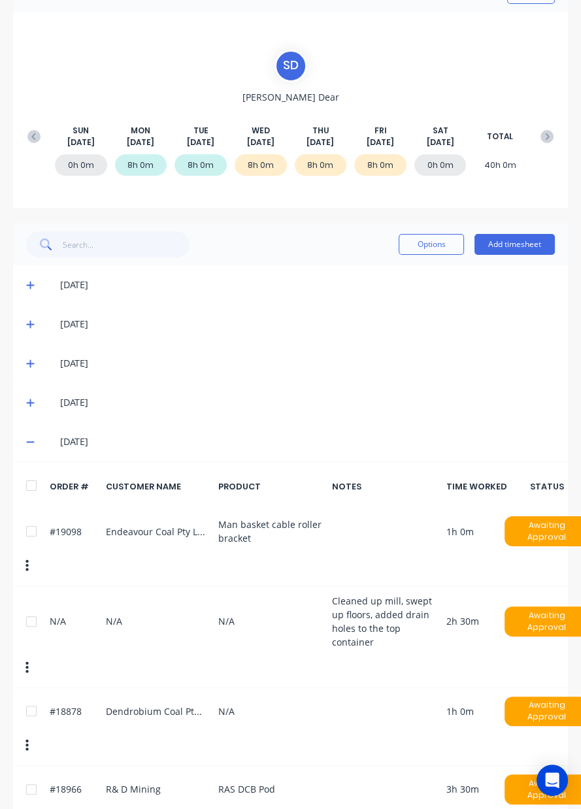
click at [509, 246] on button "Add timesheet" at bounding box center [515, 244] width 80 height 21
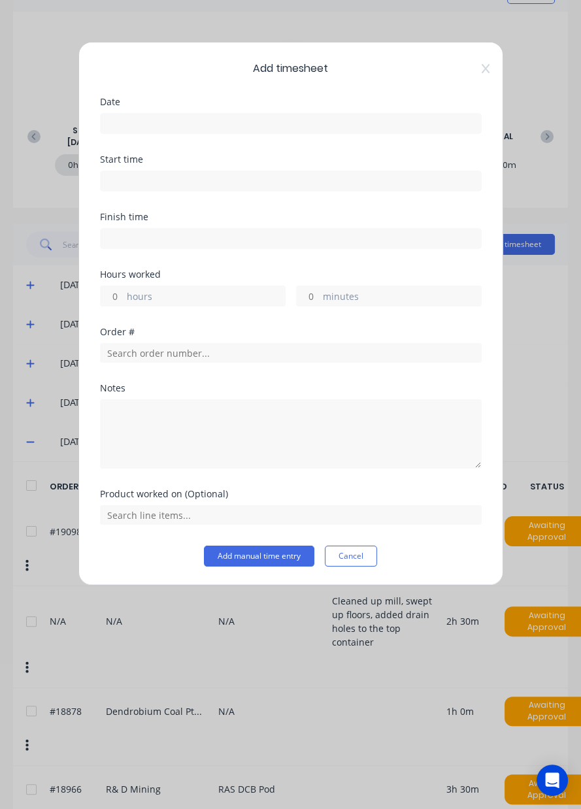
click at [227, 121] on input at bounding box center [291, 124] width 380 height 20
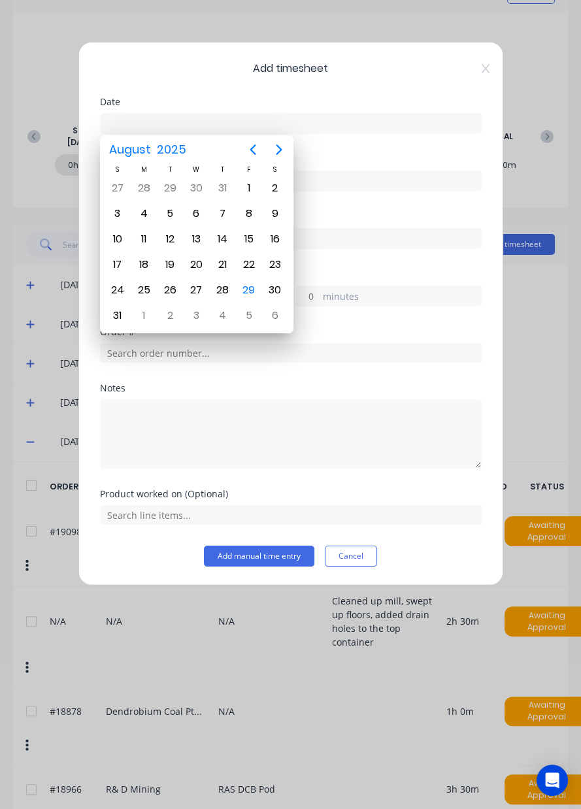
click at [251, 286] on div "29" at bounding box center [249, 290] width 20 height 20
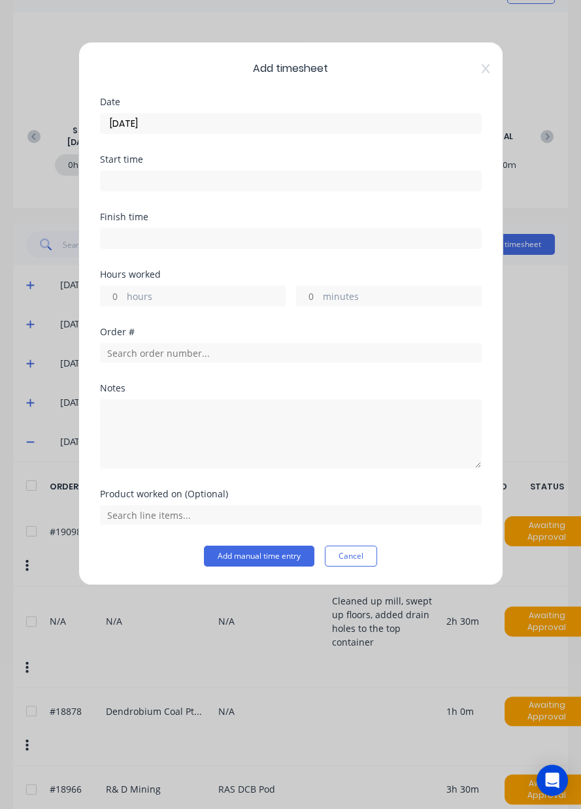
type input "[DATE]"
click at [114, 298] on input "hours" at bounding box center [112, 296] width 23 height 20
type input "2"
click at [309, 291] on input "minutes" at bounding box center [308, 296] width 23 height 20
type input "30"
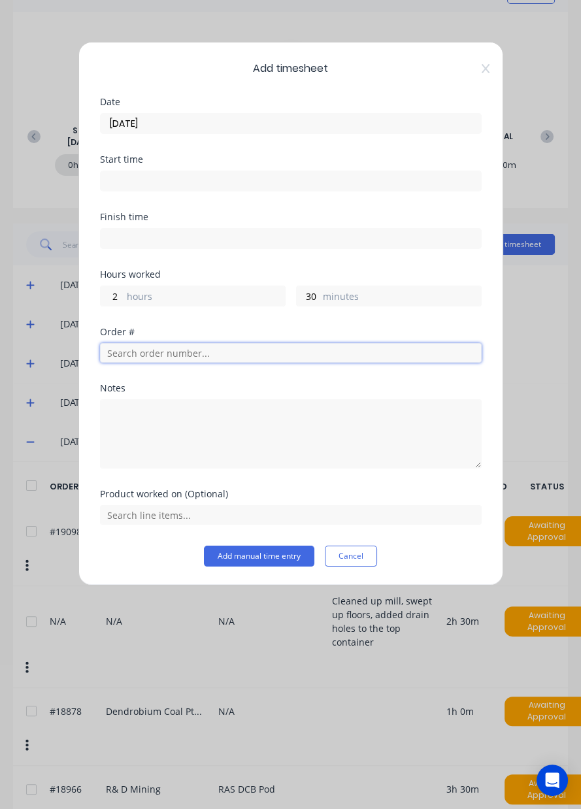
click at [241, 356] on input "text" at bounding box center [291, 353] width 382 height 20
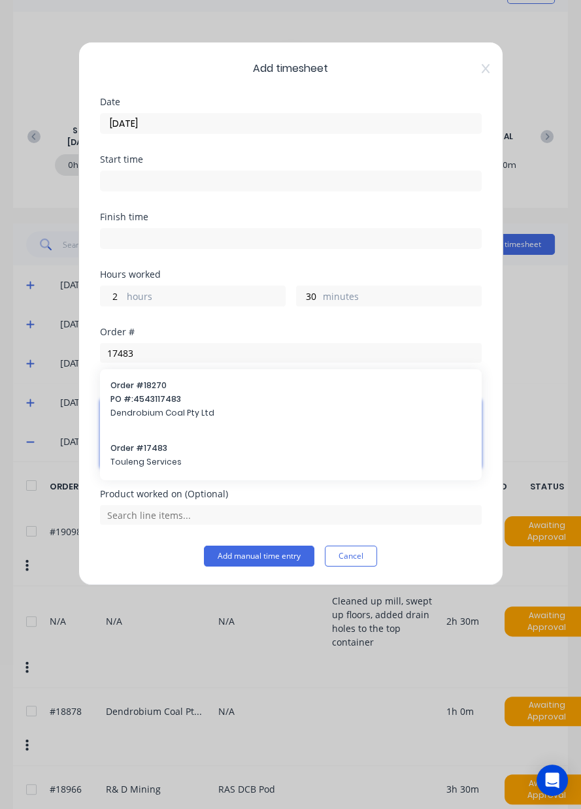
click at [137, 452] on textarea at bounding box center [291, 433] width 382 height 69
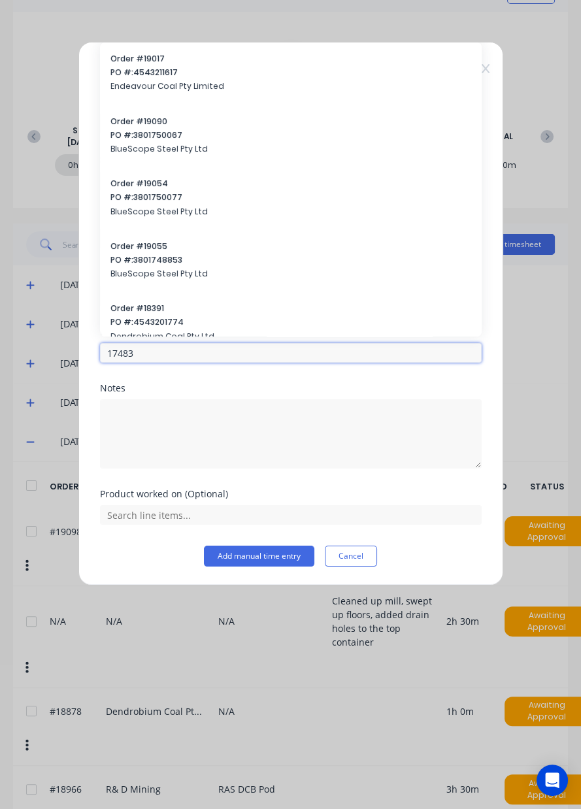
click at [147, 350] on input "17483" at bounding box center [291, 353] width 382 height 20
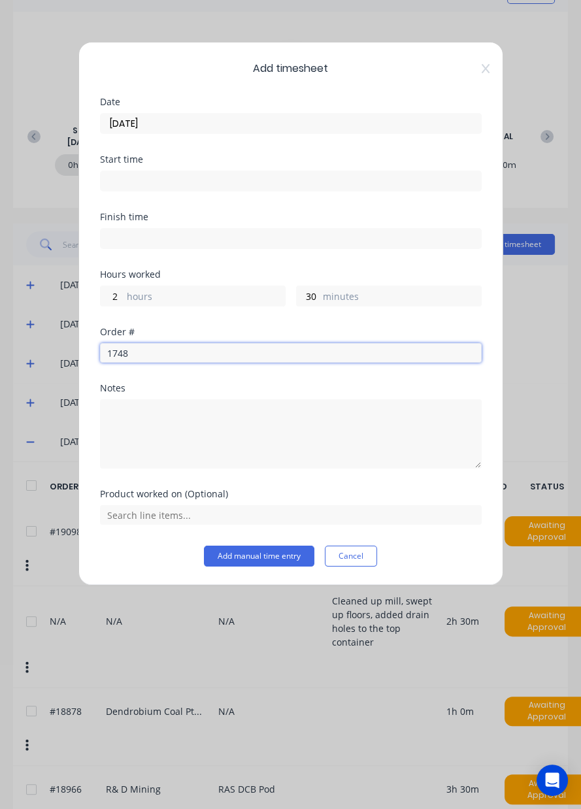
type input "17483"
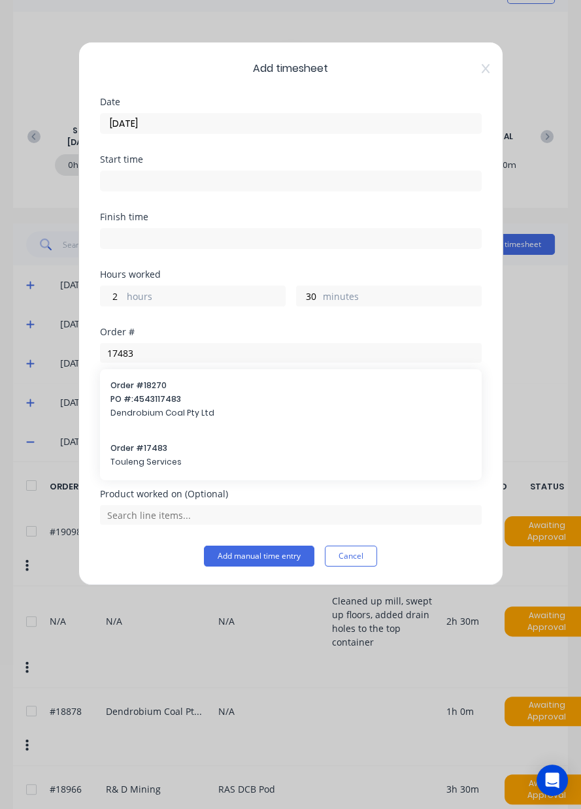
click at [140, 452] on div "Order # 17483 Touleng Services" at bounding box center [290, 456] width 361 height 27
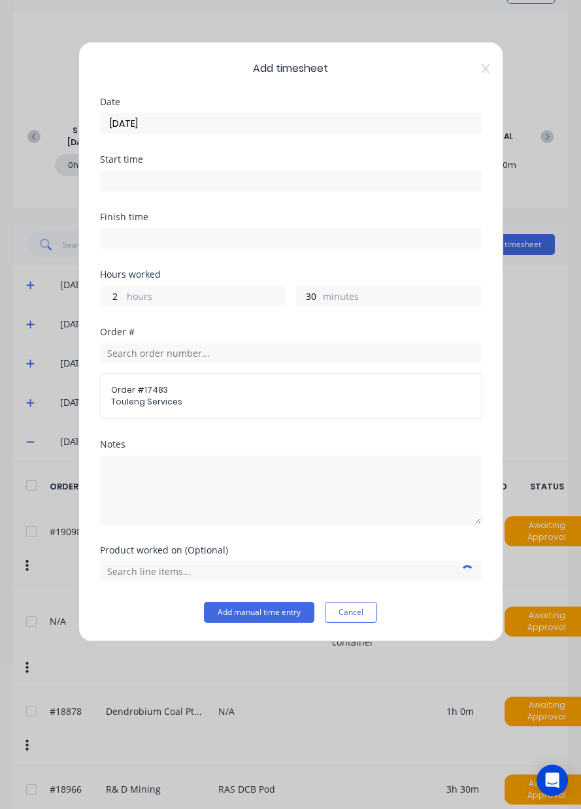
click at [129, 587] on div "Product worked on (Optional)" at bounding box center [291, 574] width 382 height 56
click at [127, 567] on input "text" at bounding box center [291, 572] width 382 height 20
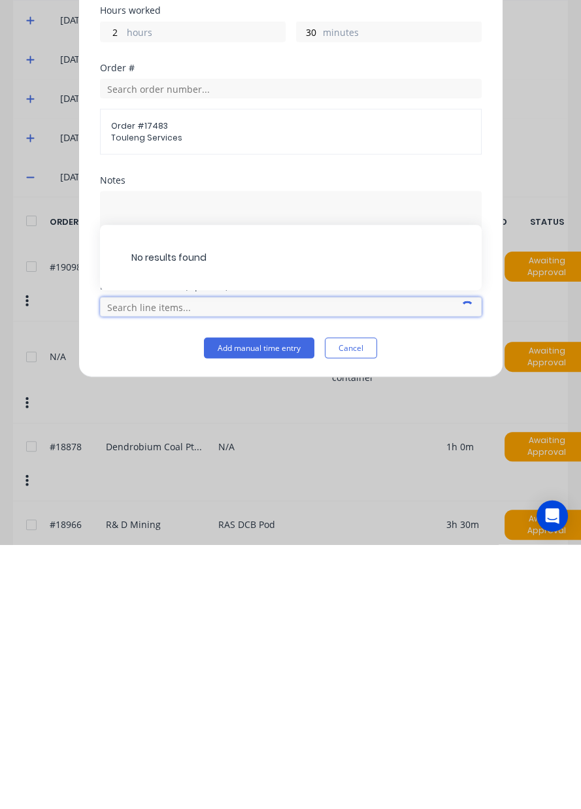
scroll to position [113, 0]
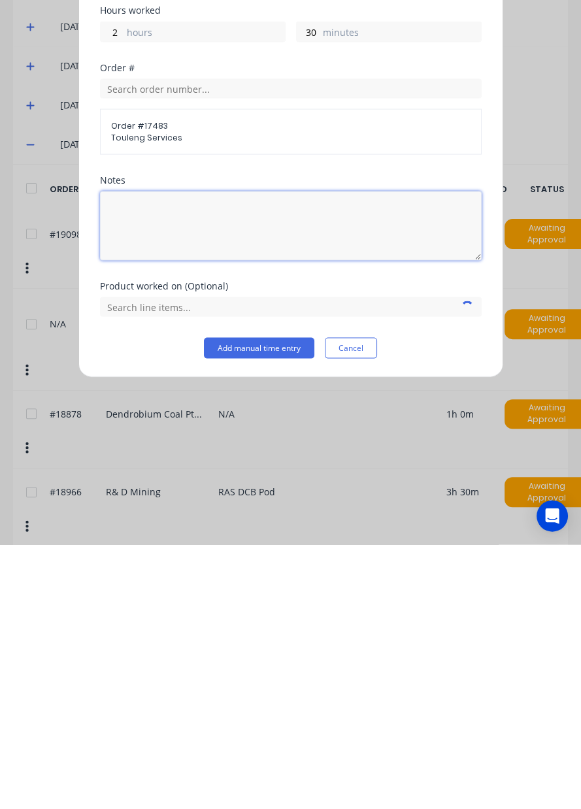
click at [338, 474] on textarea at bounding box center [291, 490] width 382 height 69
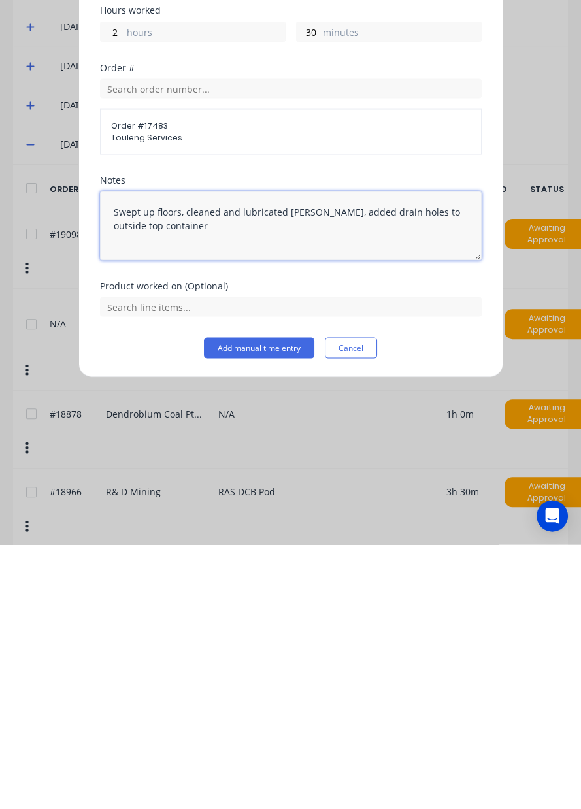
type textarea "Swept up floors, cleaned and lubricated mills, added drain holes to outside top…"
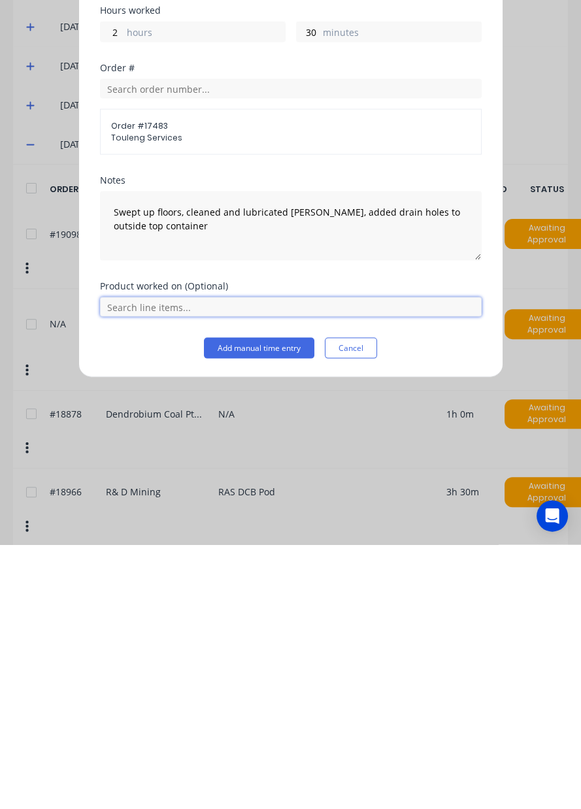
click at [141, 573] on input "text" at bounding box center [291, 572] width 382 height 20
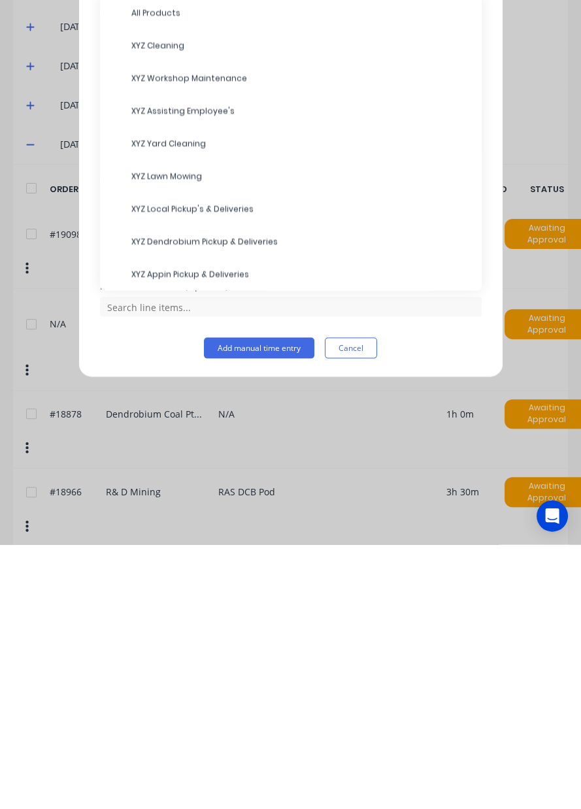
click at [144, 311] on span "XYZ Cleaning" at bounding box center [301, 310] width 340 height 12
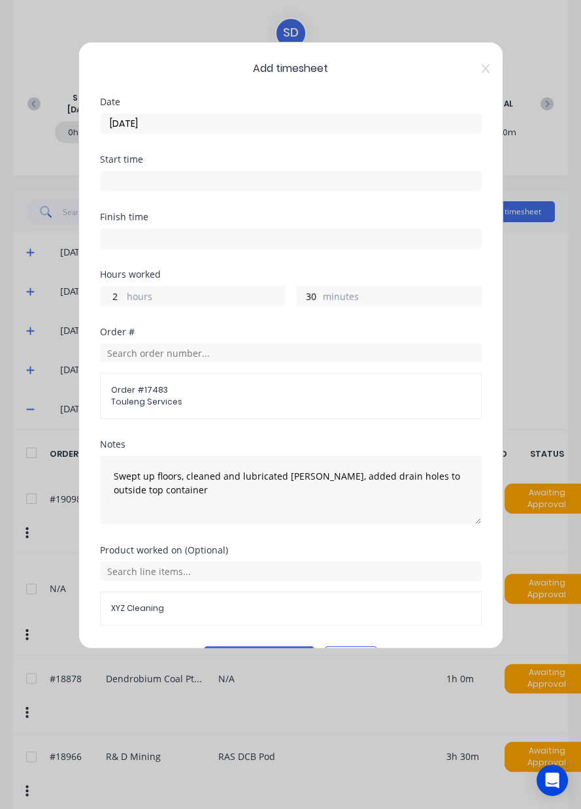
scroll to position [35, 0]
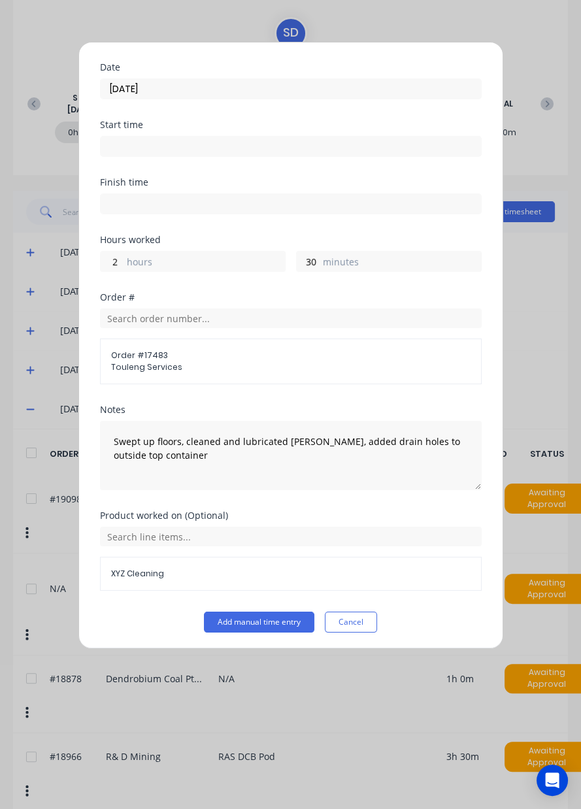
click at [249, 624] on button "Add manual time entry" at bounding box center [259, 622] width 110 height 21
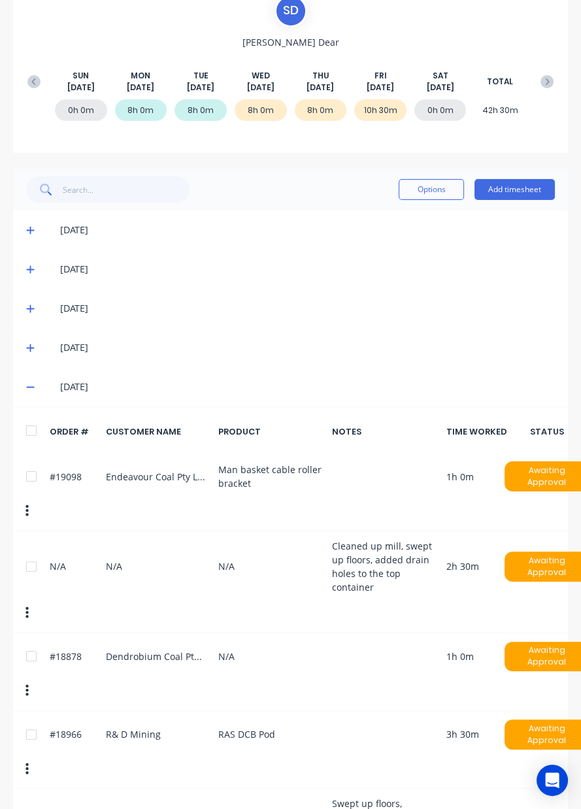
scroll to position [182, 0]
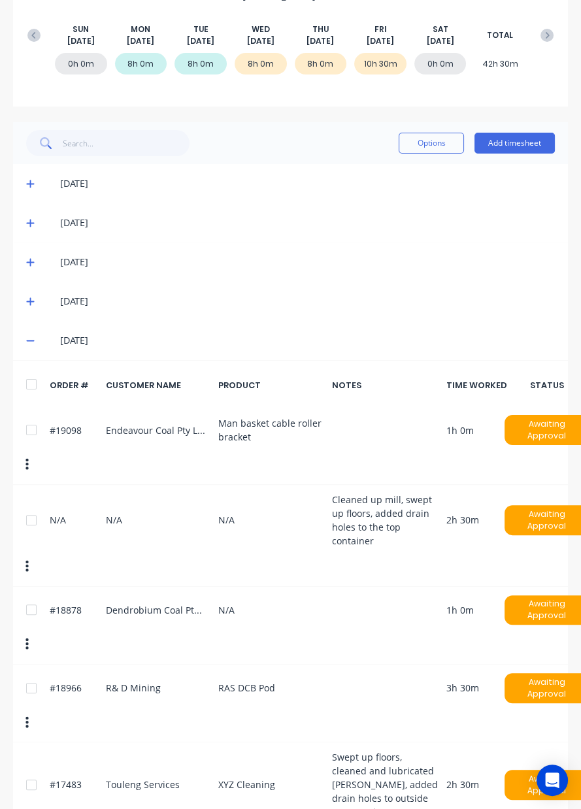
click at [23, 517] on div at bounding box center [31, 520] width 26 height 26
click at [430, 150] on button "Options" at bounding box center [431, 143] width 65 height 21
click at [418, 183] on div "Delete" at bounding box center [402, 176] width 101 height 19
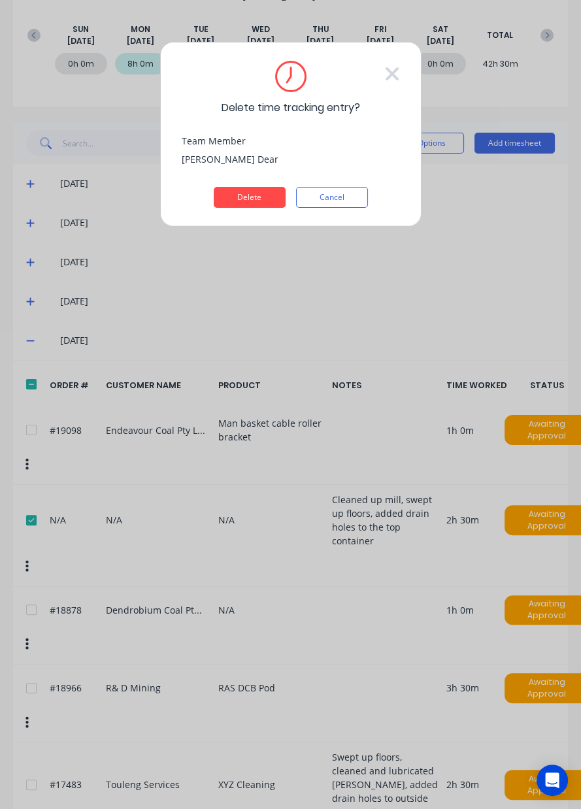
click at [251, 201] on button "Delete" at bounding box center [250, 197] width 72 height 21
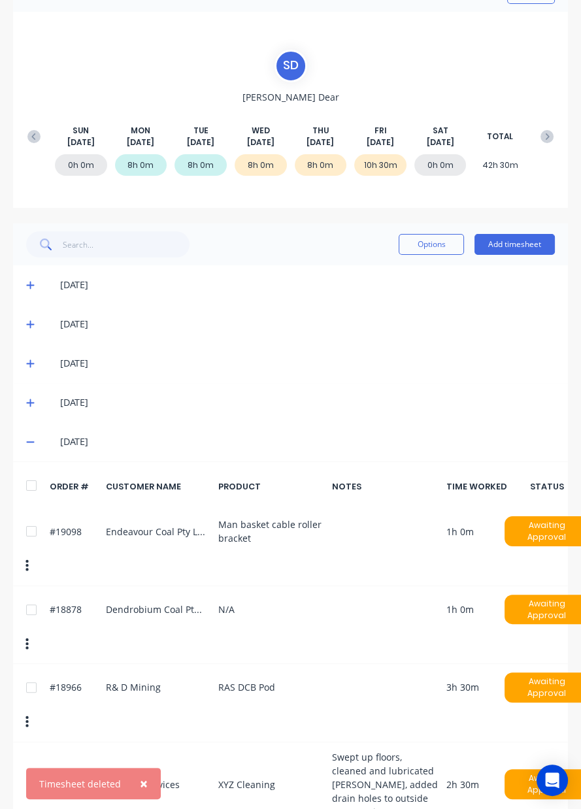
scroll to position [0, 0]
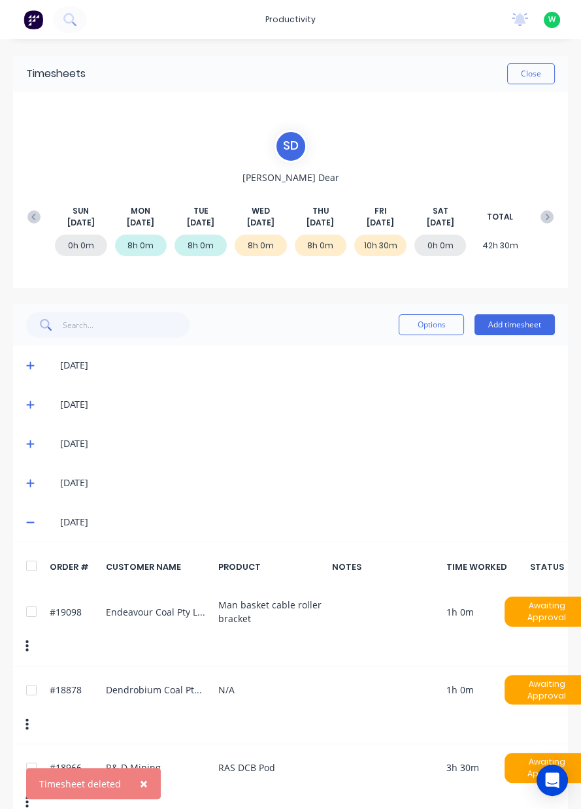
click at [535, 77] on button "Close" at bounding box center [531, 73] width 48 height 21
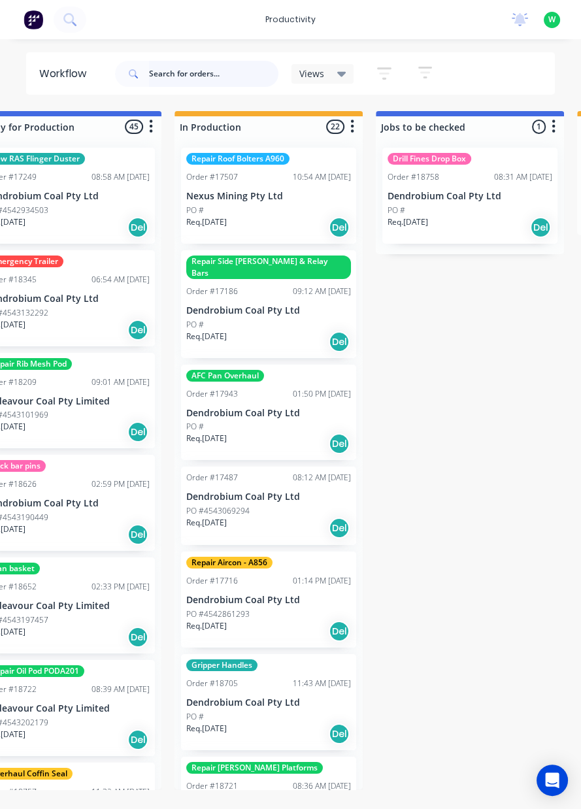
click at [163, 73] on input "text" at bounding box center [213, 74] width 129 height 26
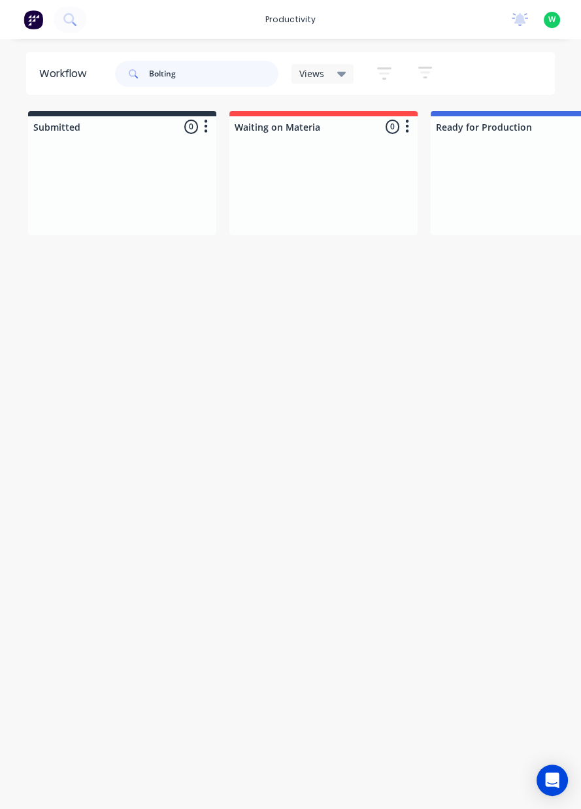
type input "Bolting"
type input "M"
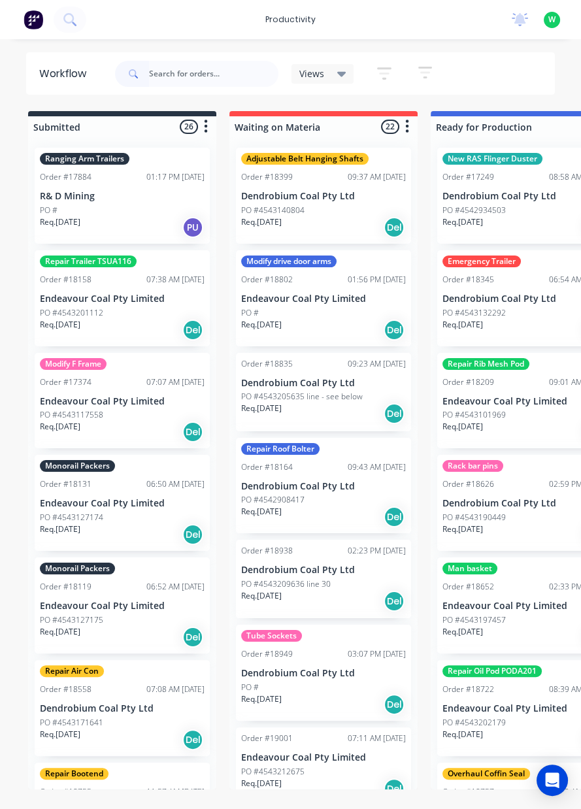
click at [298, 22] on div "productivity" at bounding box center [290, 20] width 63 height 20
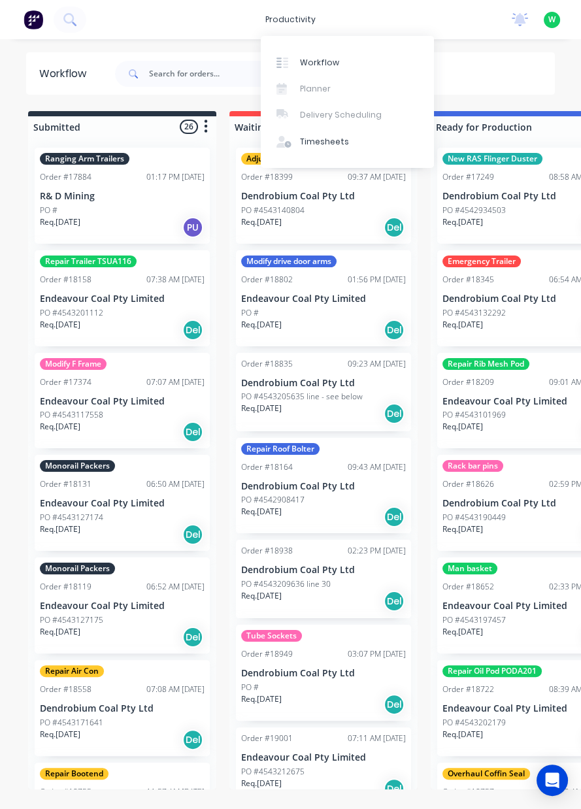
click at [327, 146] on div "Timesheets" at bounding box center [324, 142] width 49 height 12
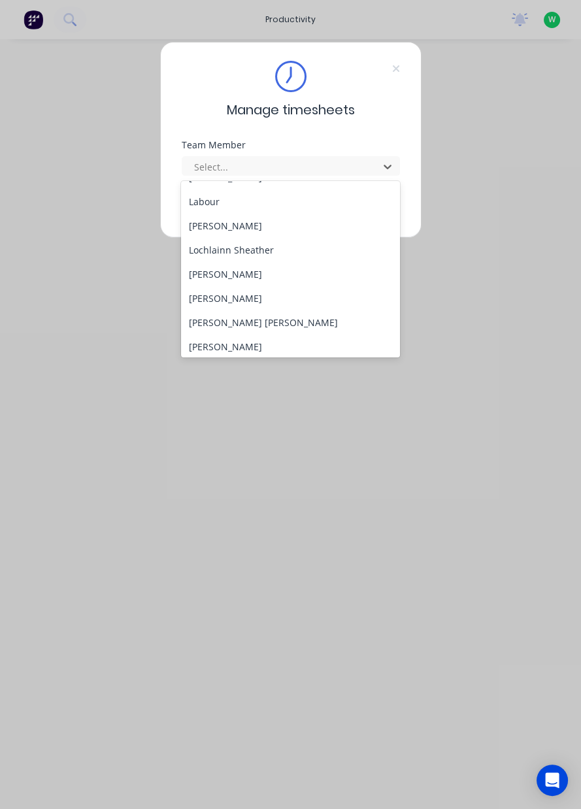
scroll to position [360, 0]
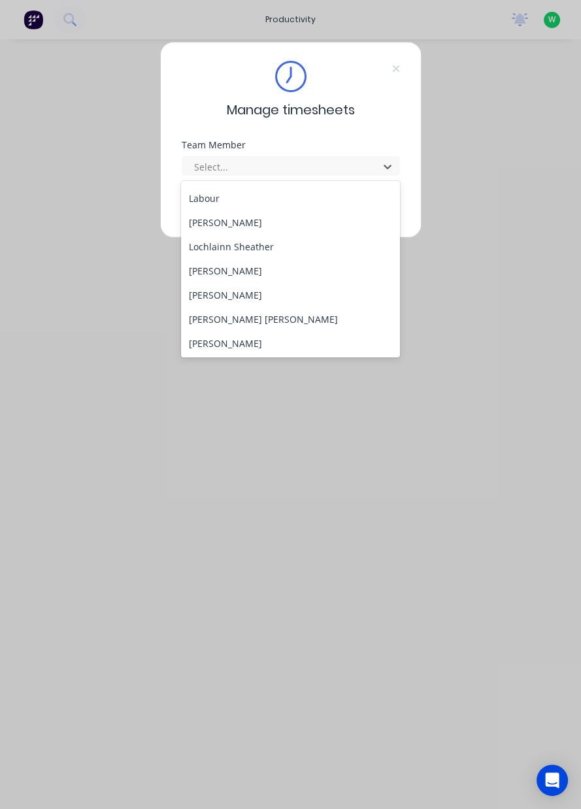
click at [263, 245] on div "Lochlainn Sheather" at bounding box center [290, 247] width 219 height 24
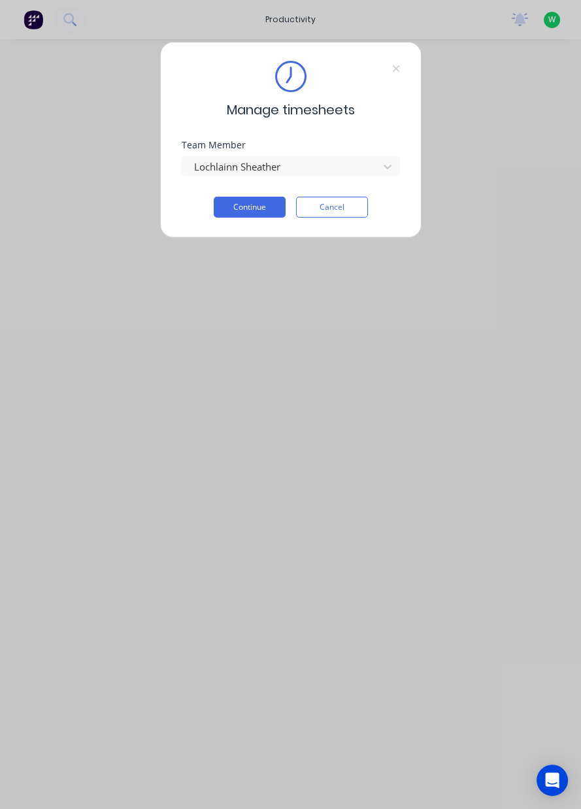
click at [237, 204] on button "Continue" at bounding box center [250, 207] width 72 height 21
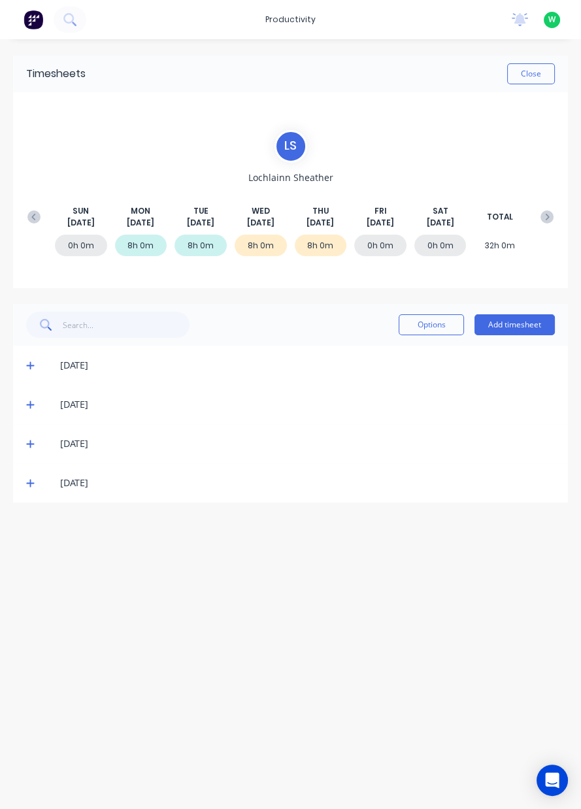
click at [28, 479] on icon at bounding box center [30, 483] width 8 height 9
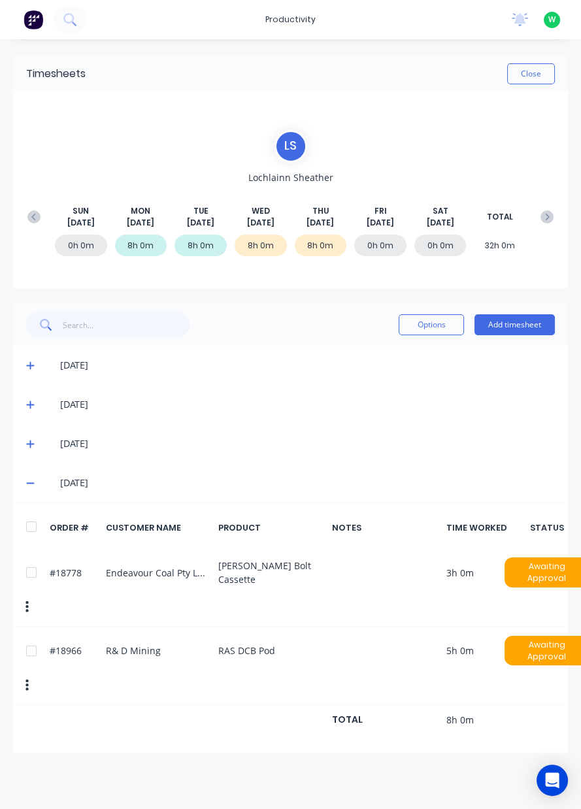
click at [528, 78] on button "Close" at bounding box center [531, 73] width 48 height 21
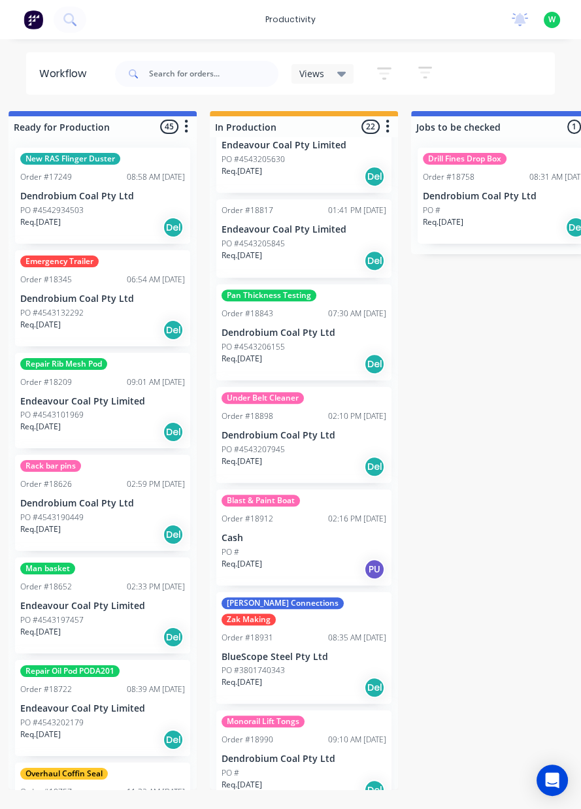
scroll to position [1051, 0]
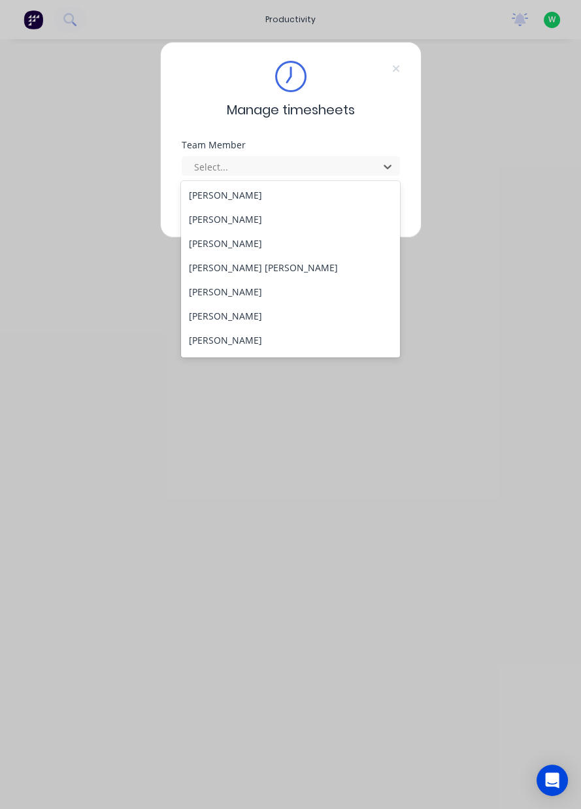
scroll to position [148, 0]
click at [227, 284] on div "[PERSON_NAME]" at bounding box center [290, 290] width 219 height 24
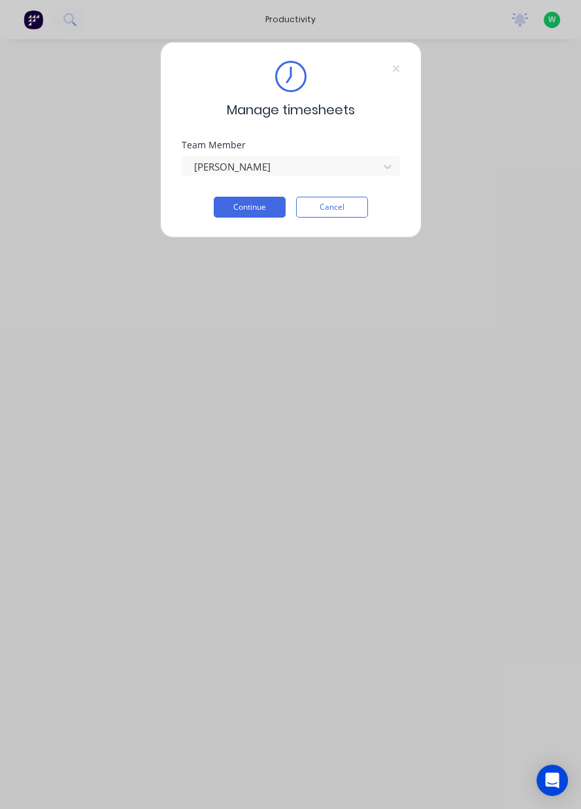
click at [246, 210] on button "Continue" at bounding box center [250, 207] width 72 height 21
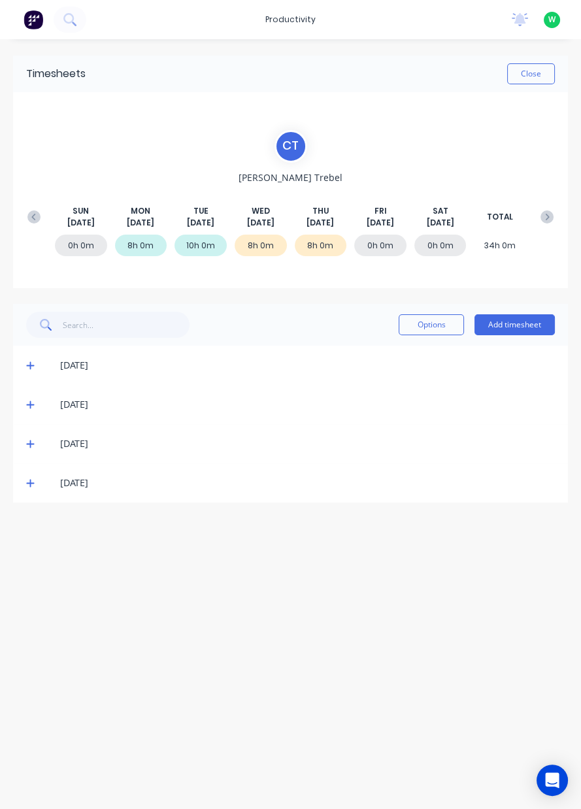
click at [517, 326] on button "Add timesheet" at bounding box center [515, 324] width 80 height 21
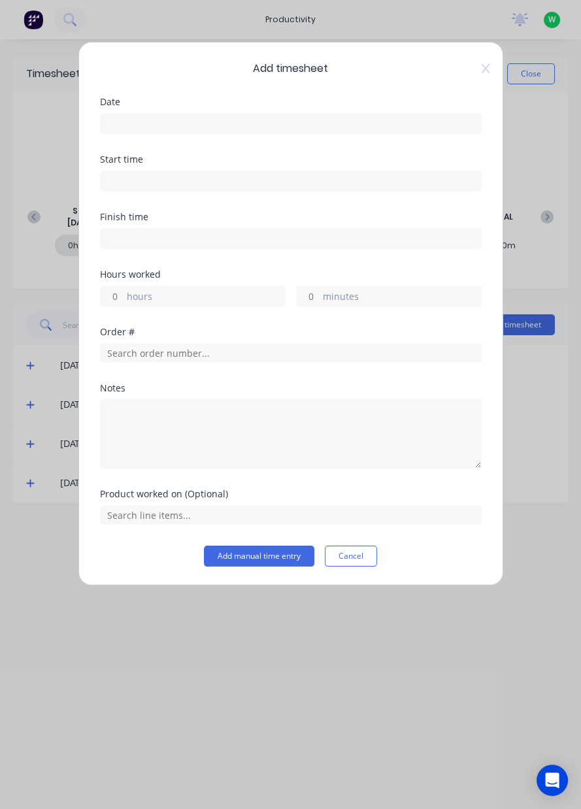
click at [147, 121] on input at bounding box center [291, 124] width 380 height 20
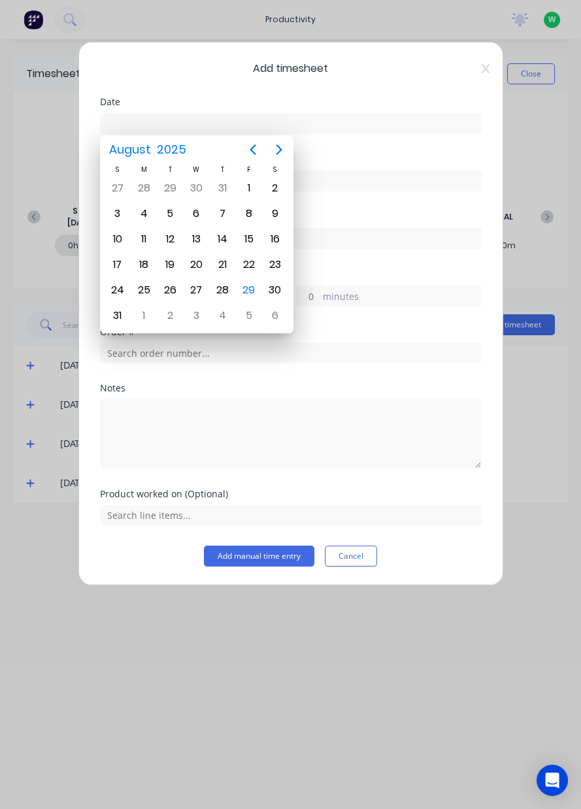
click at [256, 294] on div "29" at bounding box center [249, 290] width 26 height 25
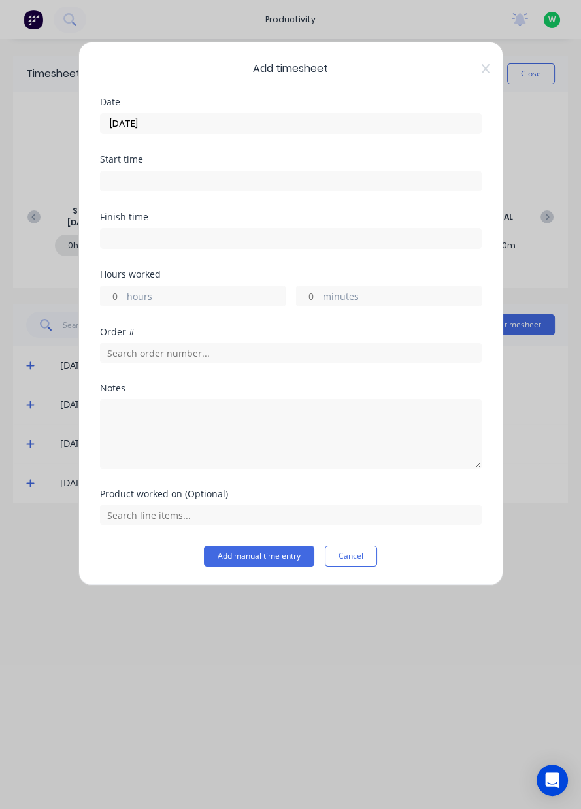
type input "[DATE]"
click at [146, 296] on label "hours" at bounding box center [206, 298] width 158 height 16
click at [124, 296] on input "hours" at bounding box center [112, 296] width 23 height 20
type input "5"
click at [151, 354] on input "text" at bounding box center [291, 353] width 382 height 20
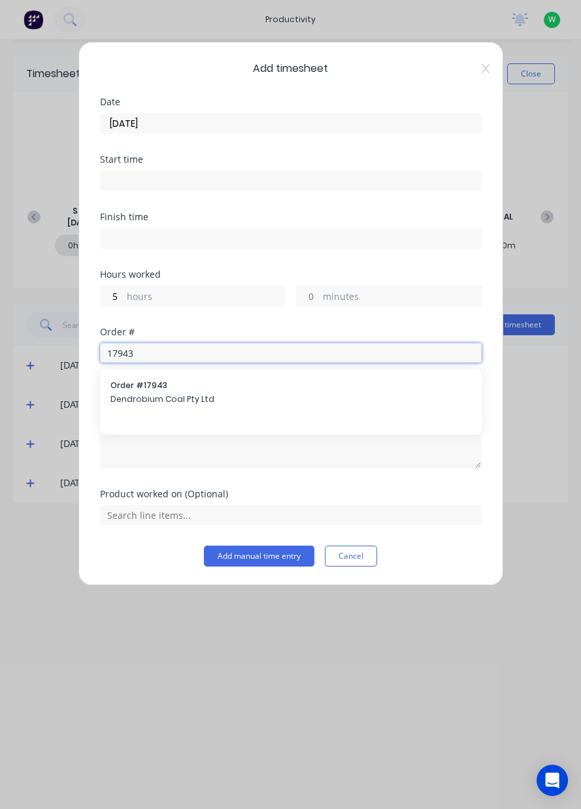
type input "17943"
click at [152, 398] on span "Dendrobium Coal Pty Ltd" at bounding box center [290, 400] width 361 height 12
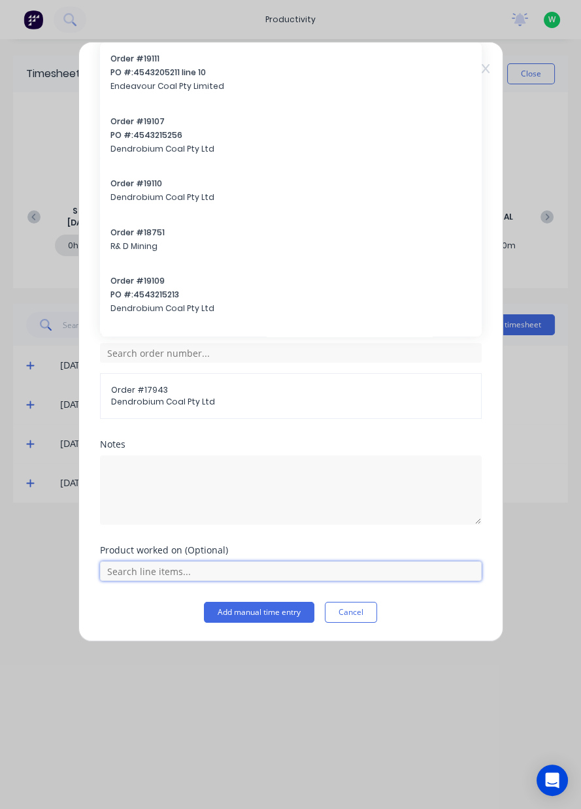
click at [152, 565] on input "text" at bounding box center [291, 572] width 382 height 20
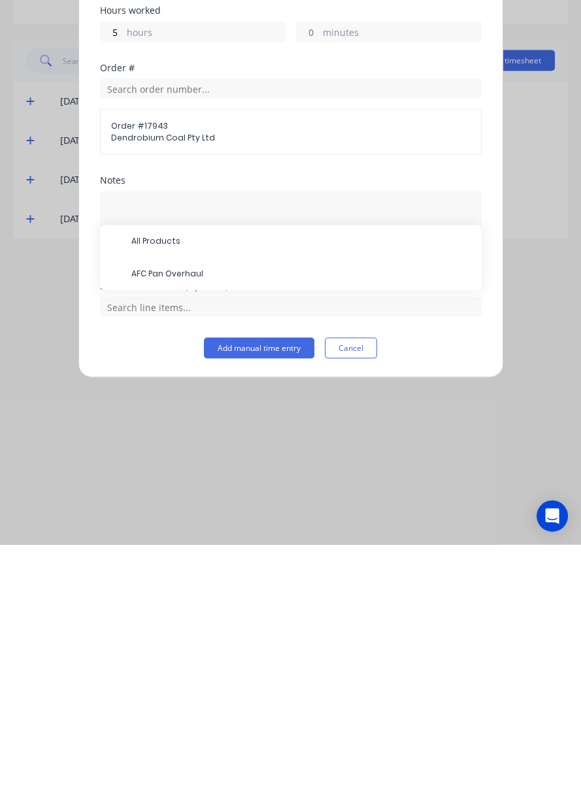
click at [163, 540] on span "AFC Pan Overhaul" at bounding box center [301, 539] width 340 height 12
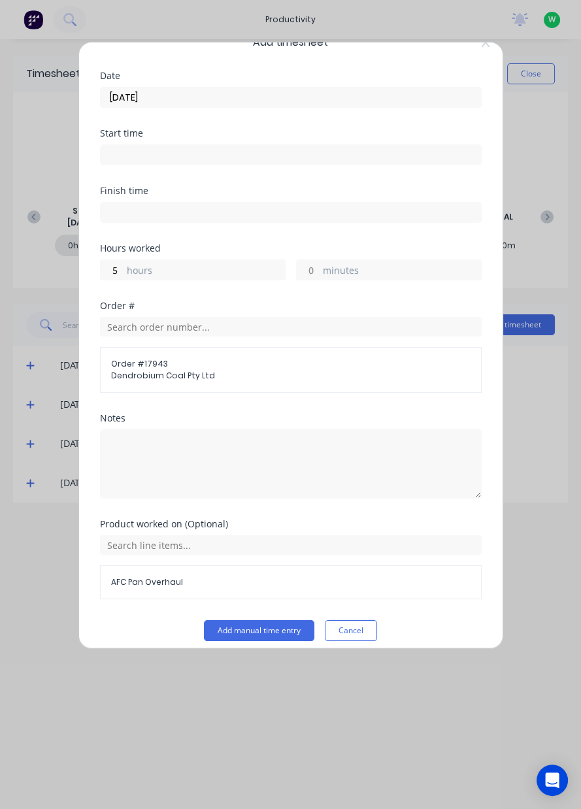
scroll to position [35, 0]
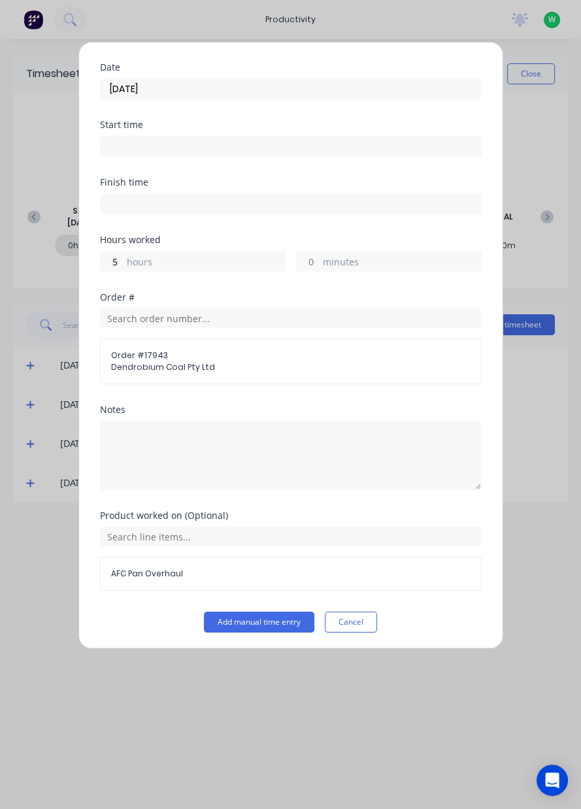
click at [263, 620] on button "Add manual time entry" at bounding box center [259, 622] width 110 height 21
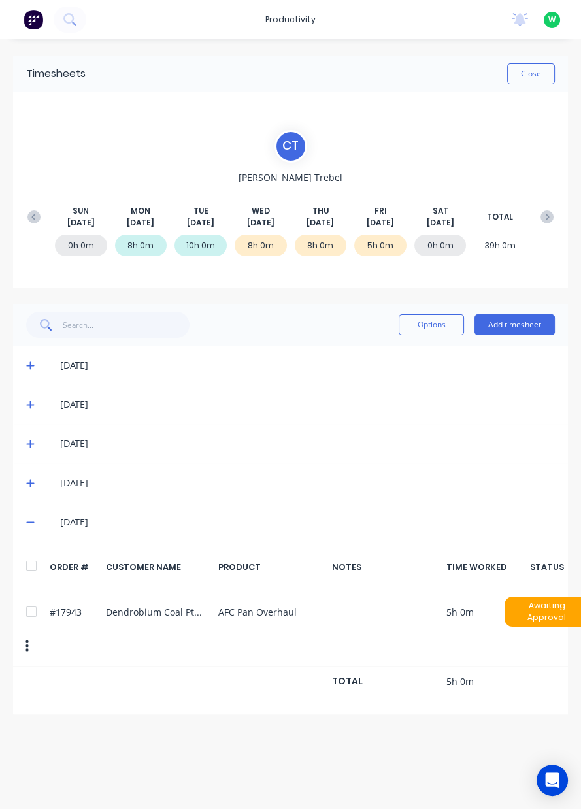
click at [525, 327] on button "Add timesheet" at bounding box center [515, 324] width 80 height 21
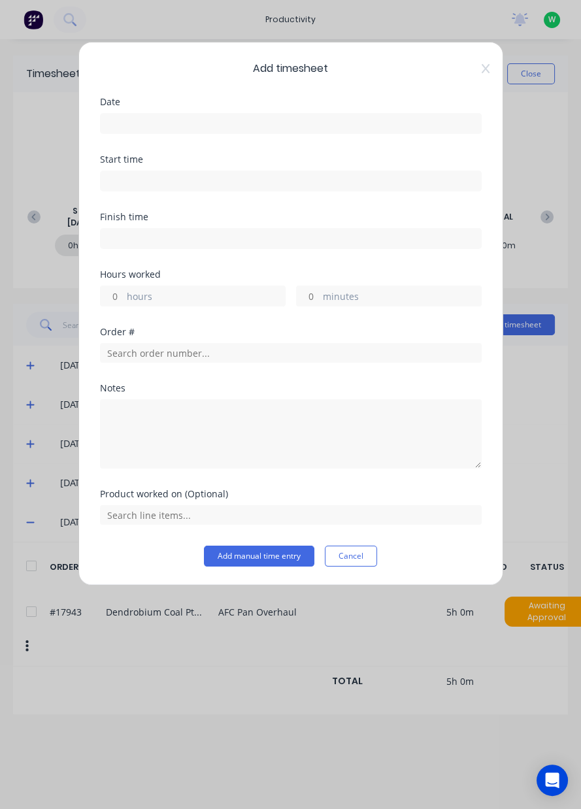
click at [148, 123] on input at bounding box center [291, 124] width 380 height 20
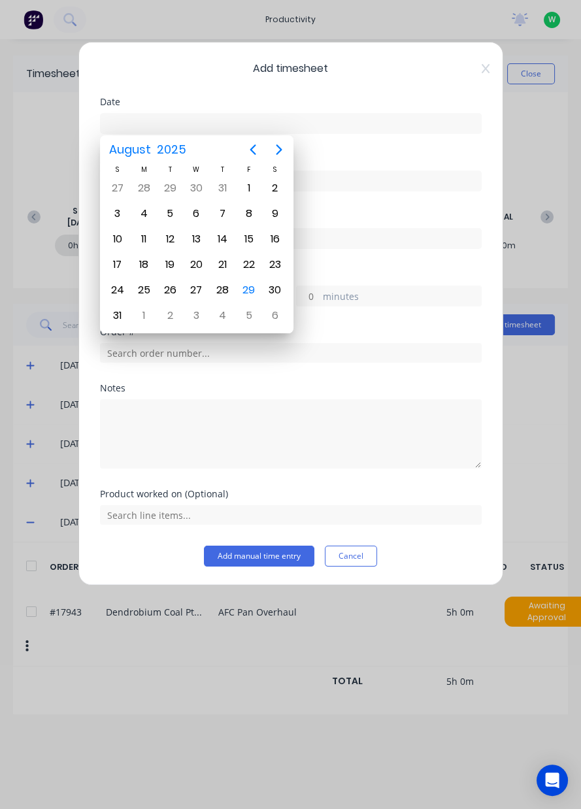
click at [256, 293] on div "29" at bounding box center [249, 290] width 26 height 25
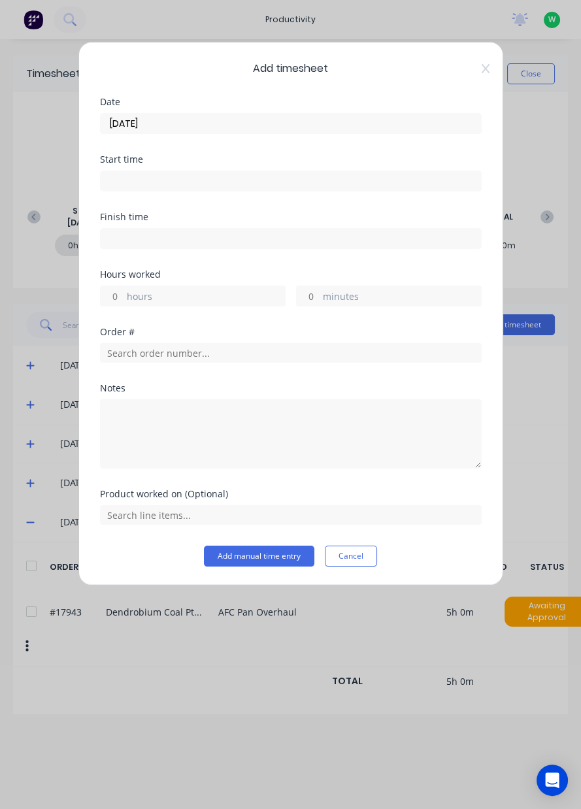
type input "[DATE]"
click at [151, 297] on label "hours" at bounding box center [206, 298] width 158 height 16
click at [124, 297] on input "hours" at bounding box center [112, 296] width 23 height 20
type input "2"
click at [343, 303] on label "minutes" at bounding box center [402, 298] width 158 height 16
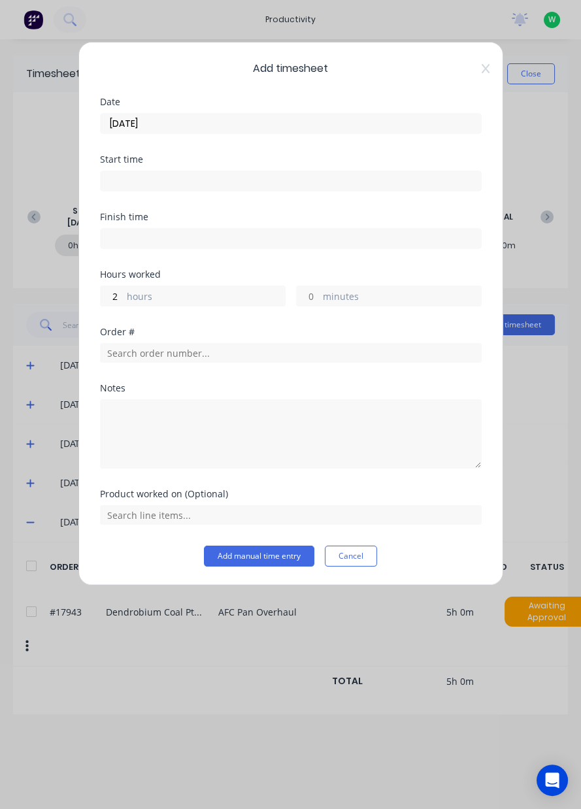
click at [320, 303] on input "minutes" at bounding box center [308, 296] width 23 height 20
type input "30"
click at [154, 347] on input "text" at bounding box center [291, 353] width 382 height 20
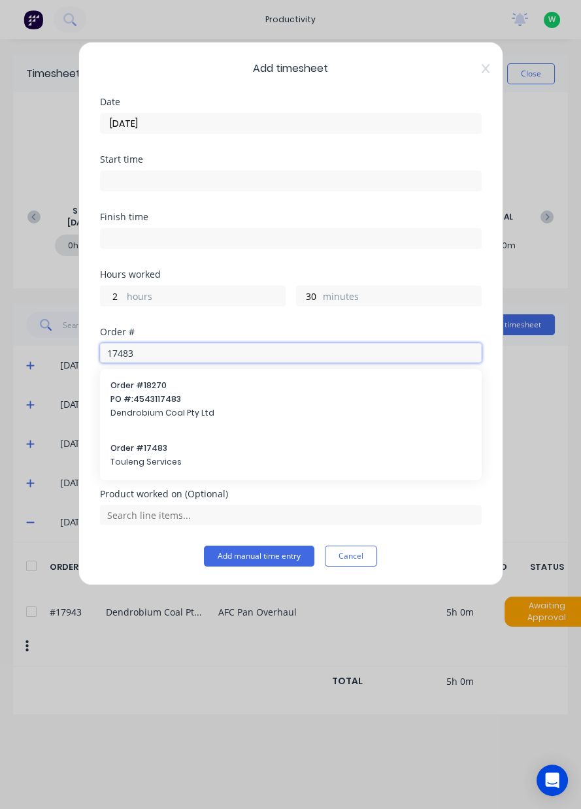
type input "17483"
click at [151, 460] on span "Touleng Services" at bounding box center [290, 462] width 361 height 12
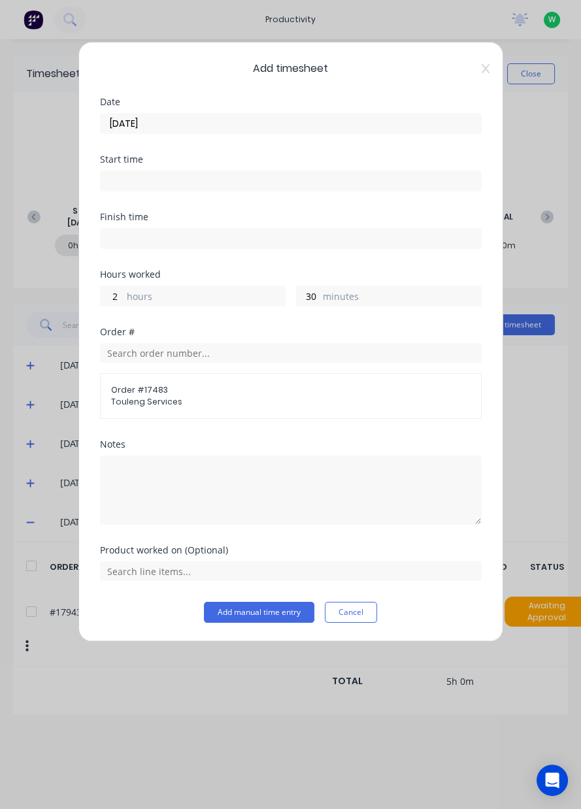
click at [259, 618] on button "Add manual time entry" at bounding box center [259, 612] width 110 height 21
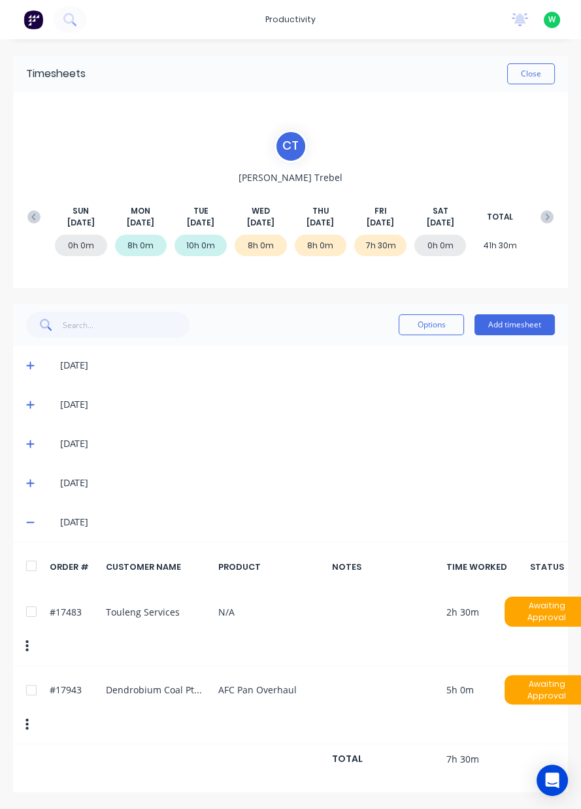
click at [518, 327] on button "Add timesheet" at bounding box center [515, 324] width 80 height 21
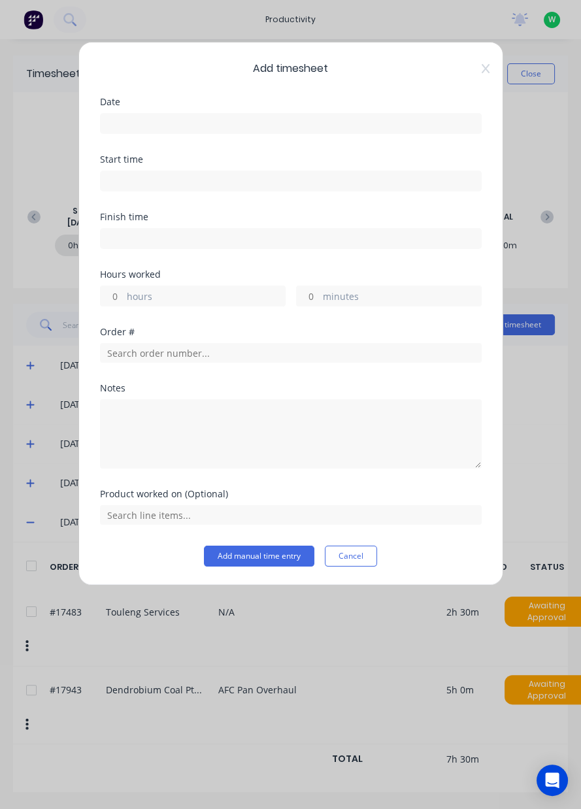
click at [151, 126] on input at bounding box center [291, 124] width 380 height 20
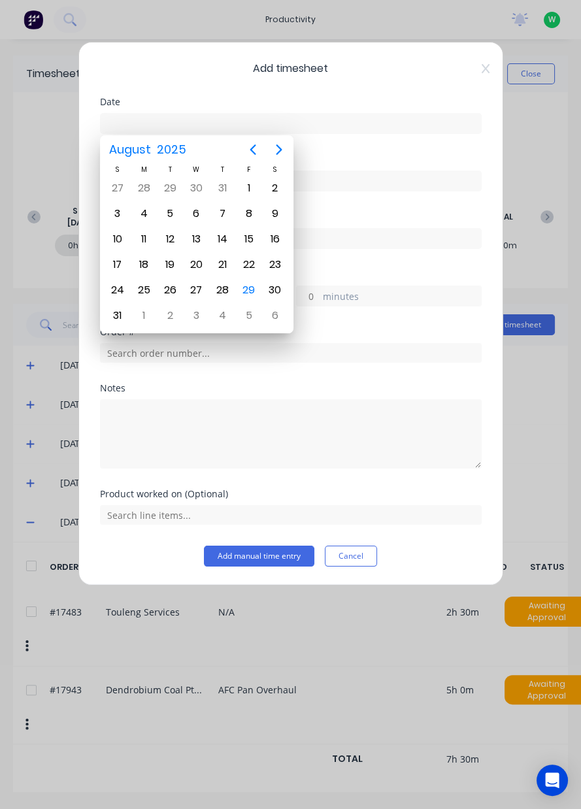
click at [258, 291] on div "29" at bounding box center [249, 290] width 26 height 25
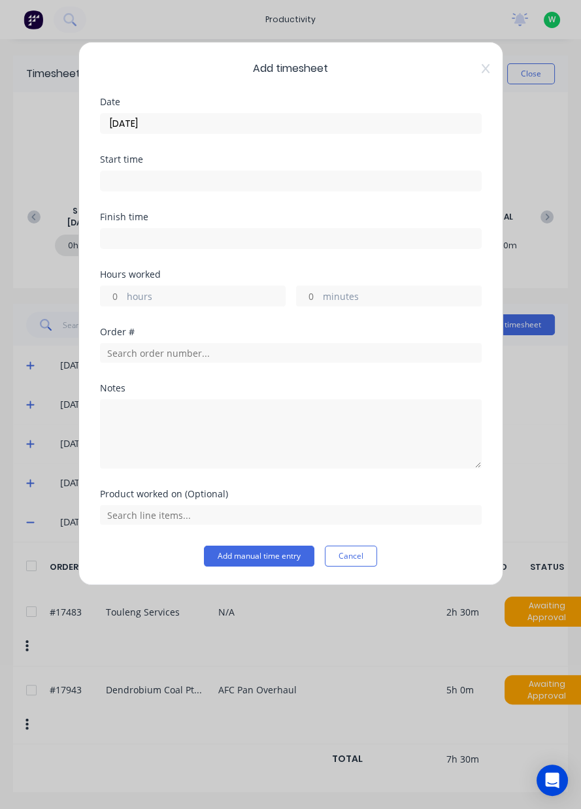
type input "[DATE]"
click at [156, 291] on label "hours" at bounding box center [206, 298] width 158 height 16
click at [124, 291] on input "hours" at bounding box center [112, 296] width 23 height 20
type input "1"
click at [164, 349] on input "text" at bounding box center [291, 353] width 382 height 20
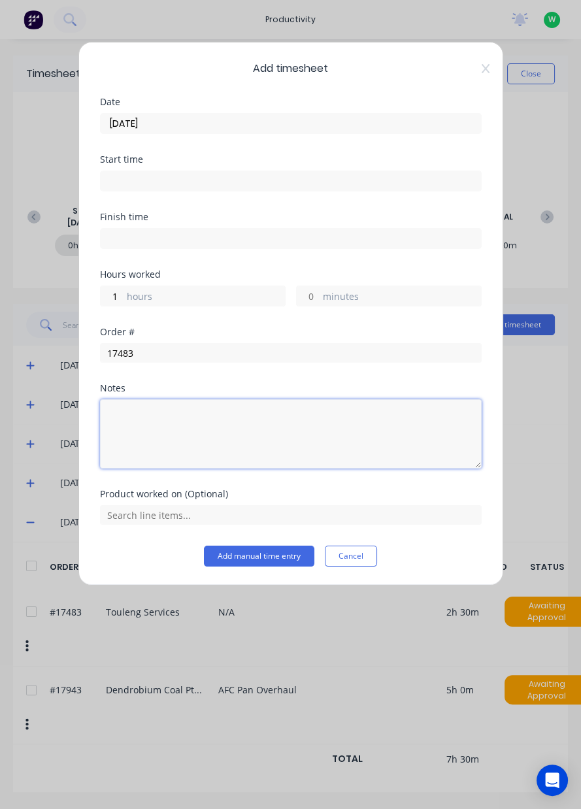
click at [142, 456] on textarea at bounding box center [291, 433] width 382 height 69
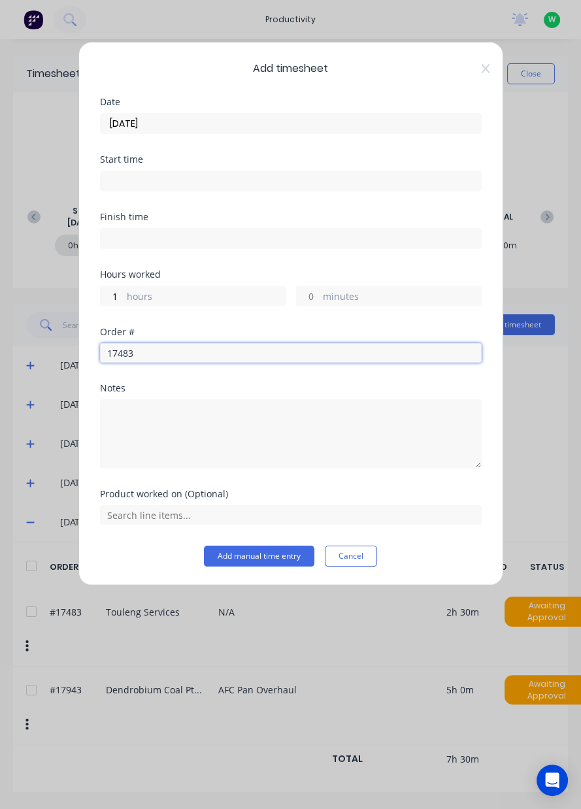
click at [158, 346] on input "17483" at bounding box center [291, 353] width 382 height 20
click at [156, 356] on input "17483" at bounding box center [291, 353] width 382 height 20
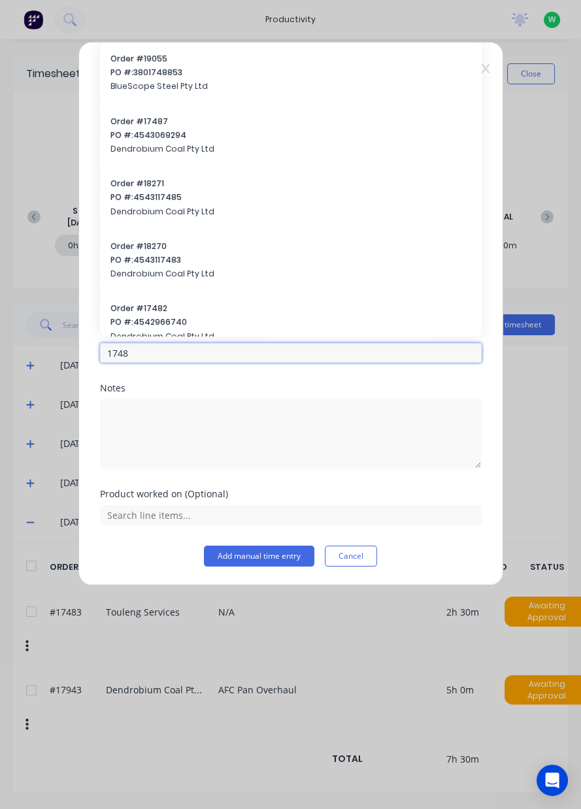
type input "17483"
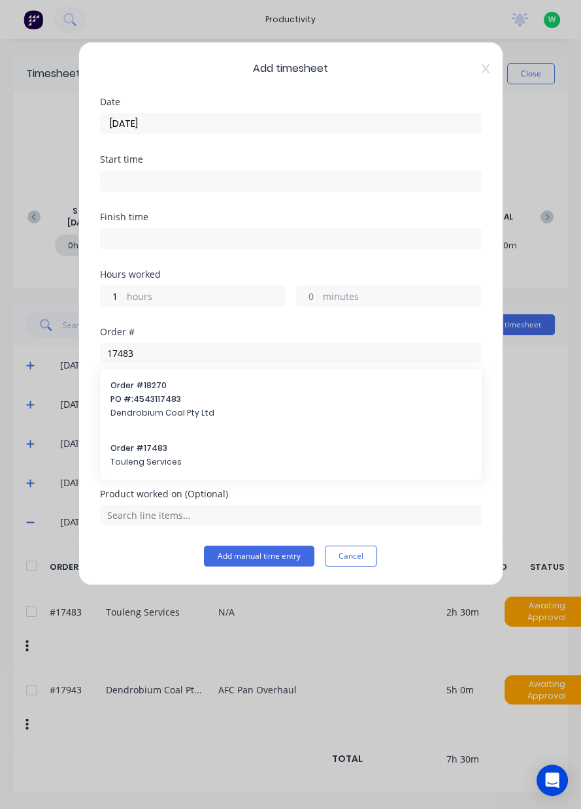
click at [149, 463] on span "Touleng Services" at bounding box center [290, 462] width 361 height 12
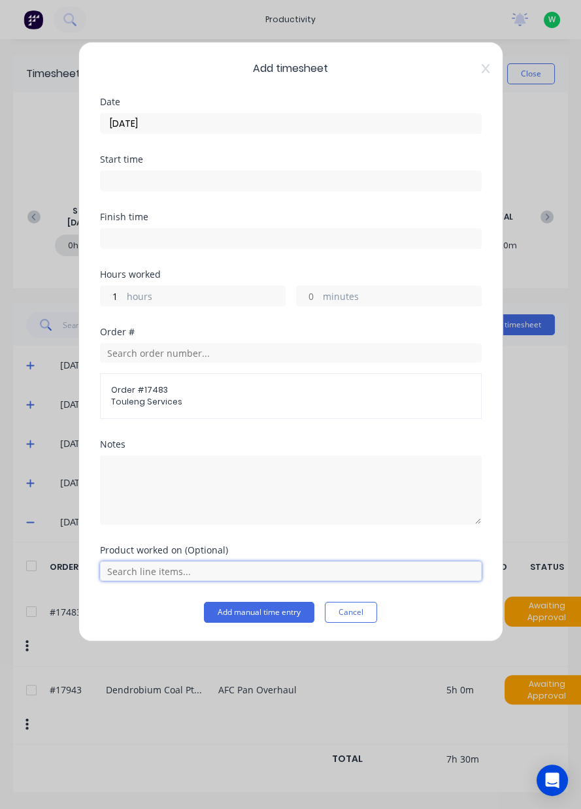
click at [160, 565] on input "text" at bounding box center [291, 572] width 382 height 20
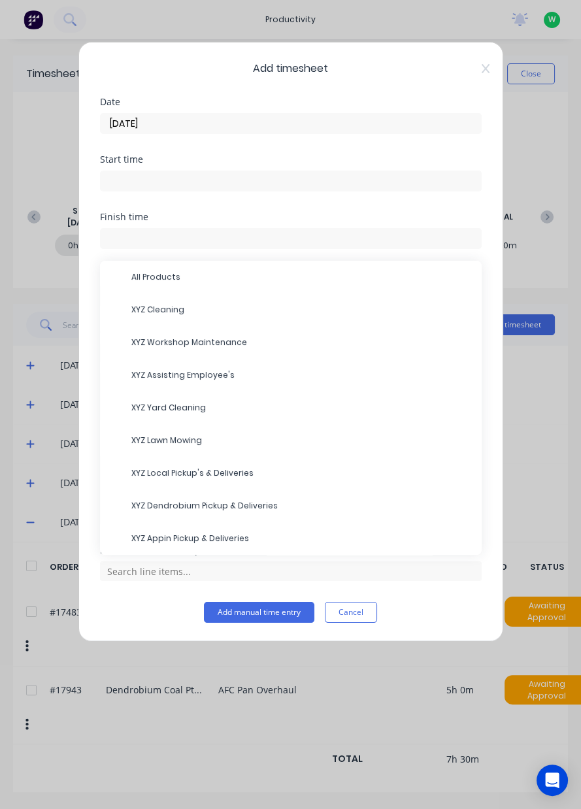
click at [194, 475] on span "XYZ Local Pickup's & Deliveries" at bounding box center [301, 473] width 340 height 12
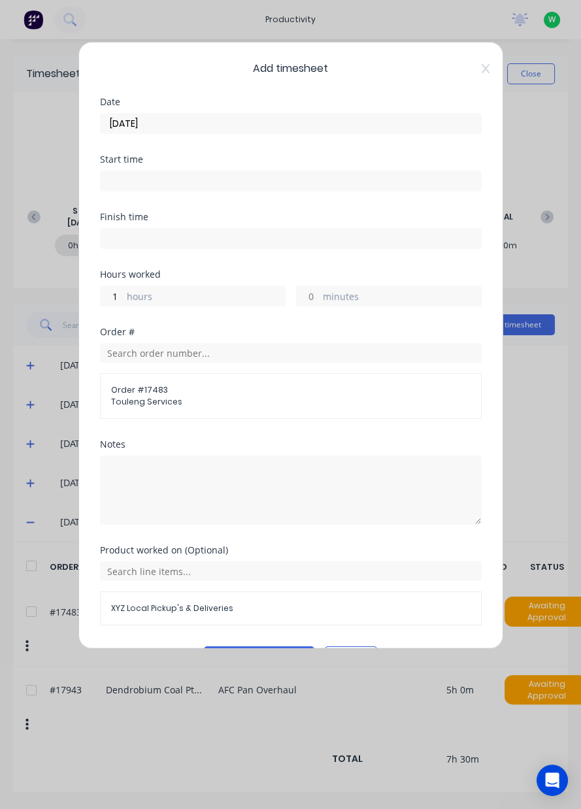
click at [261, 656] on button "Add manual time entry" at bounding box center [259, 656] width 110 height 21
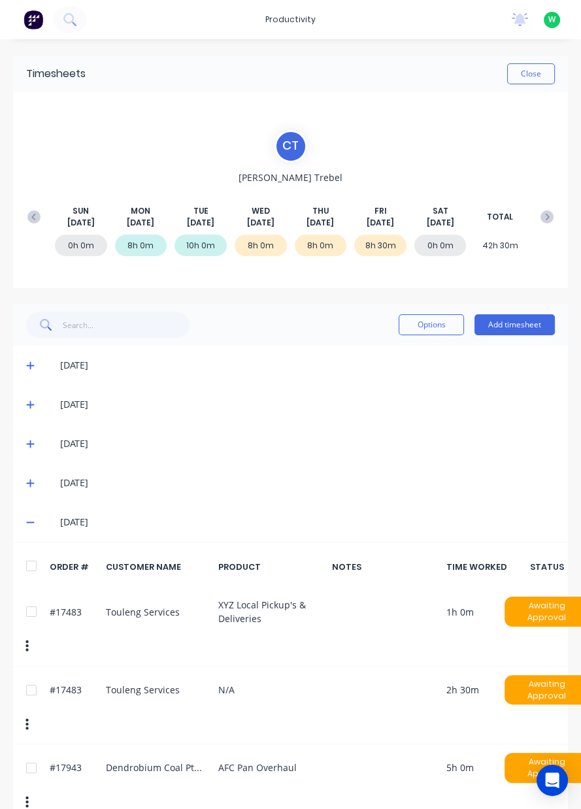
click at [254, 681] on div "#17483 Touleng Services N/A 2h 30m Awaiting Approval" at bounding box center [290, 706] width 555 height 78
click at [258, 690] on div "#17483 Touleng Services N/A 2h 30m Awaiting Approval" at bounding box center [290, 706] width 555 height 78
click at [273, 689] on div "#17483 Touleng Services N/A 2h 30m Awaiting Approval" at bounding box center [290, 706] width 555 height 78
click at [531, 68] on button "Close" at bounding box center [531, 73] width 48 height 21
